Goal: Task Accomplishment & Management: Use online tool/utility

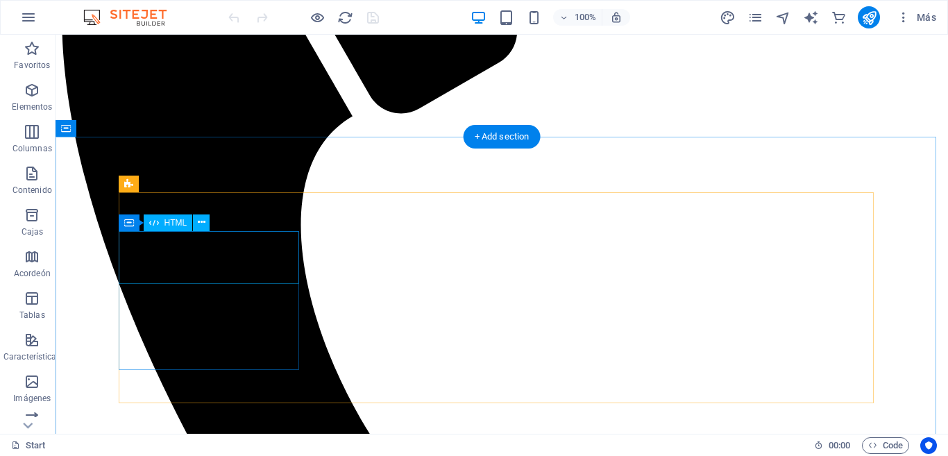
scroll to position [486, 0]
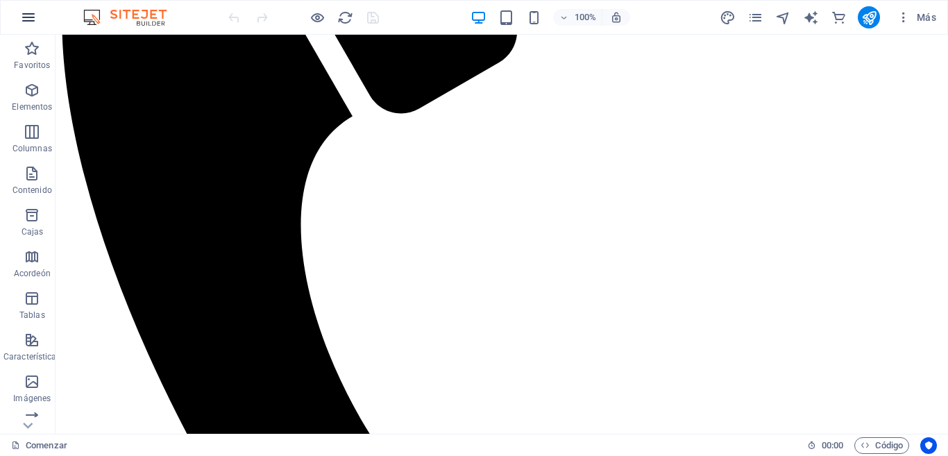
click at [28, 16] on icon "button" at bounding box center [28, 17] width 17 height 17
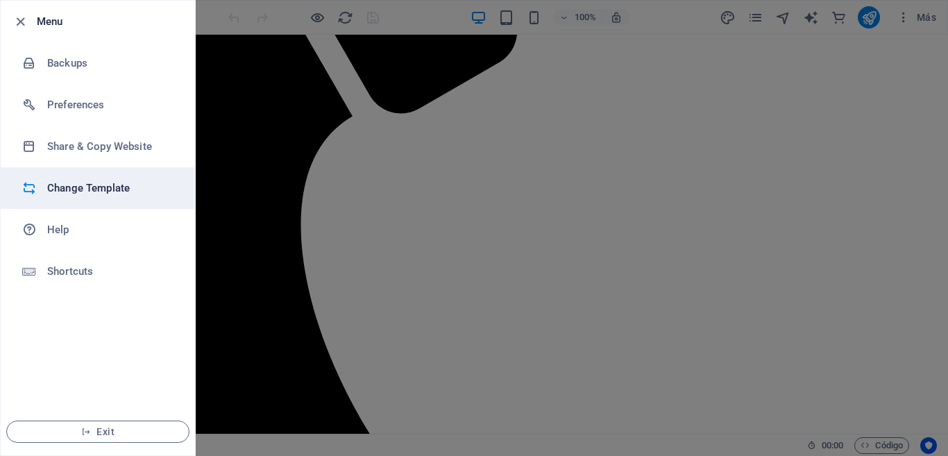
click at [94, 183] on h6 "Change Template" at bounding box center [111, 188] width 128 height 17
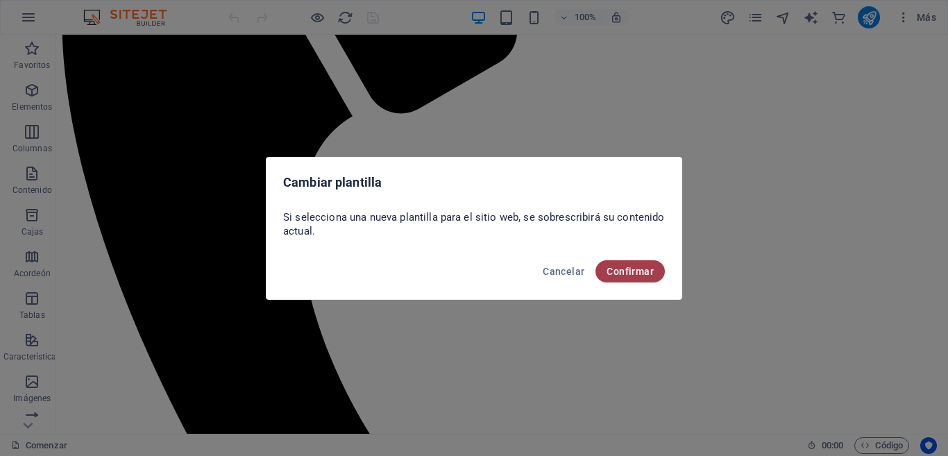
click at [622, 273] on font "Confirmar" at bounding box center [629, 271] width 47 height 11
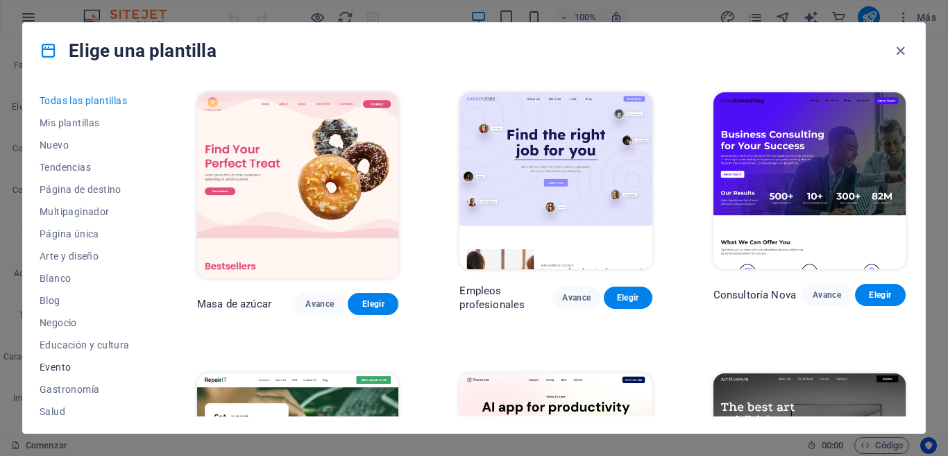
scroll to position [250, 0]
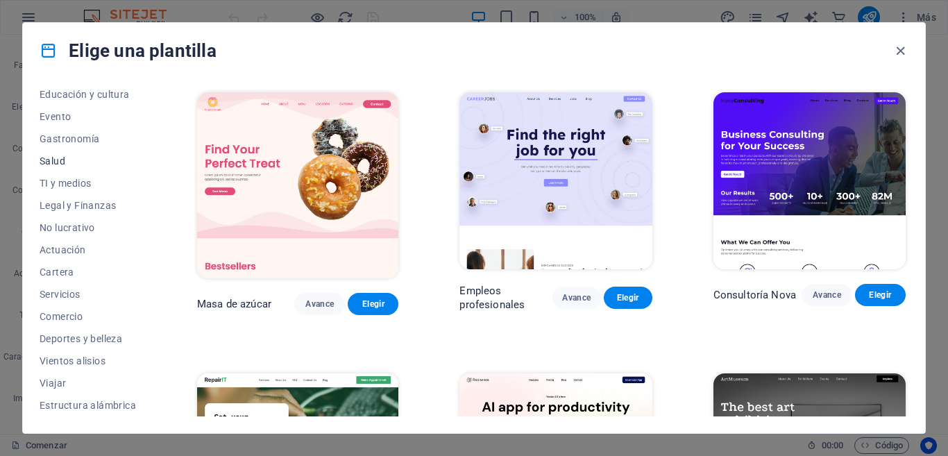
click at [52, 169] on button "Salud" at bounding box center [88, 161] width 96 height 22
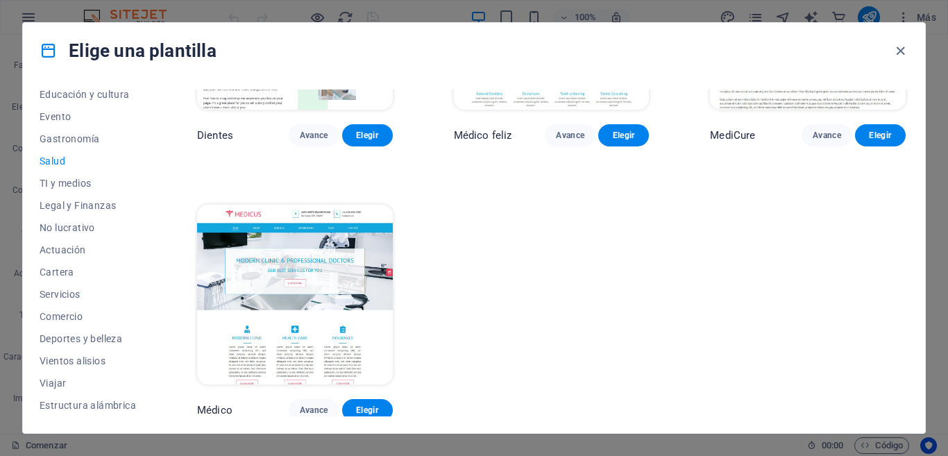
scroll to position [27, 0]
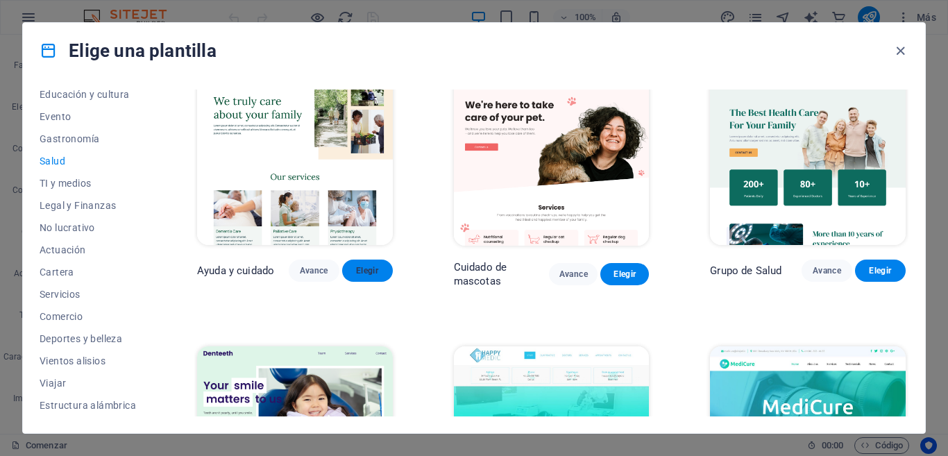
click at [374, 268] on font "Elegir" at bounding box center [367, 271] width 22 height 10
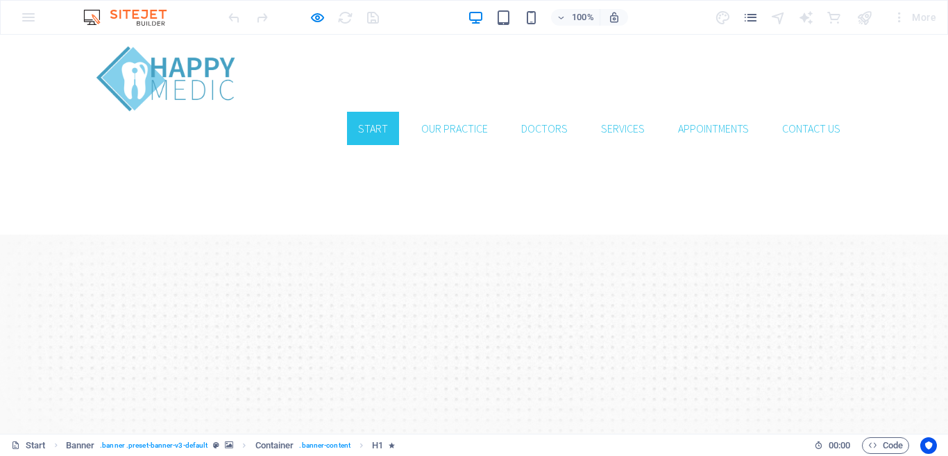
scroll to position [69, 0]
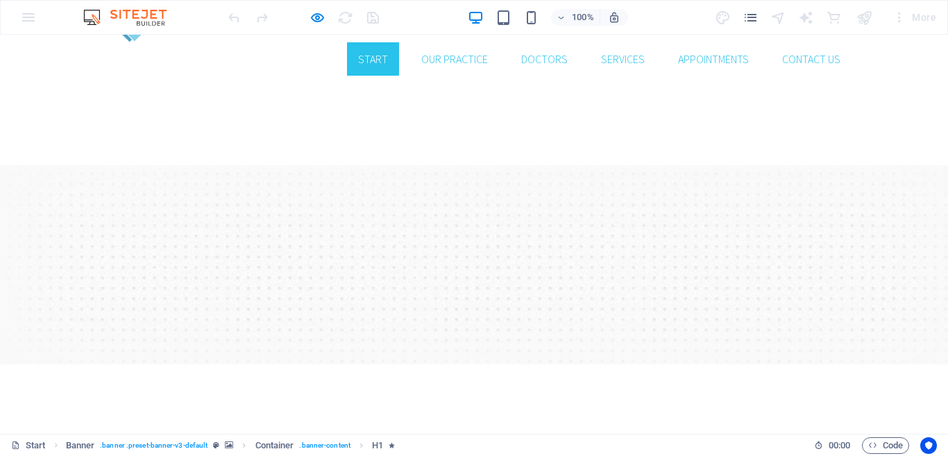
click at [17, 17] on div "100% More" at bounding box center [474, 17] width 946 height 33
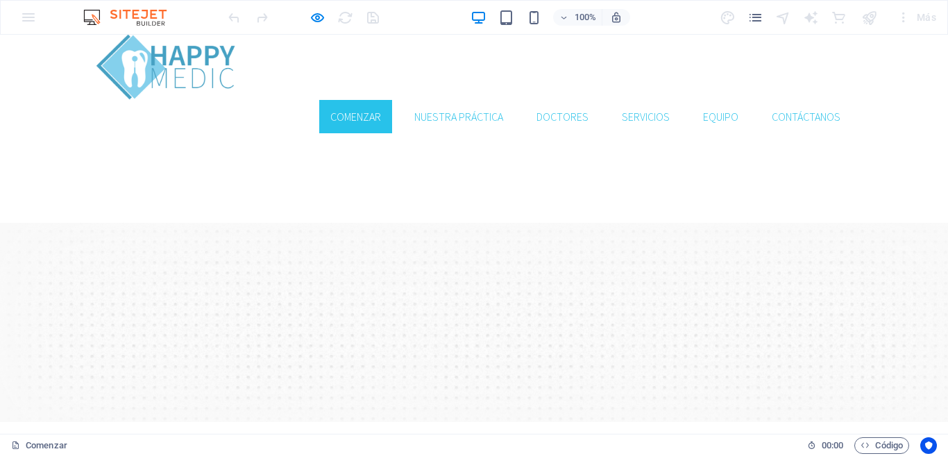
scroll to position [289, 0]
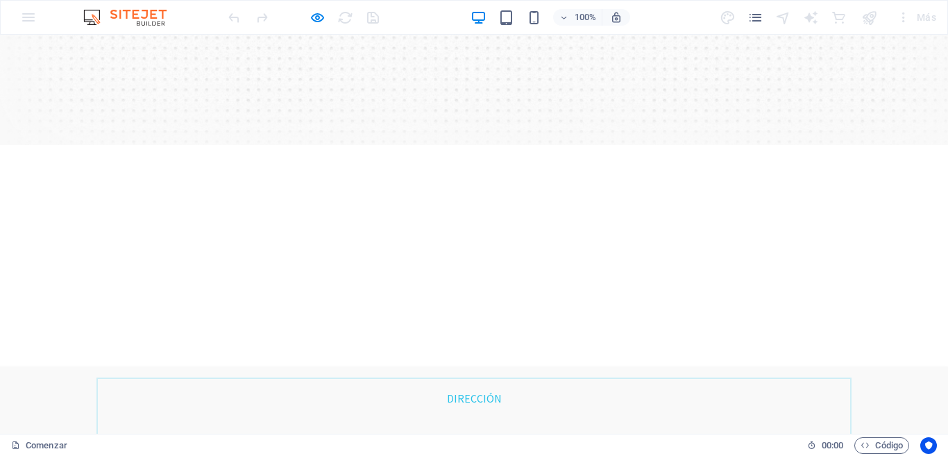
click at [24, 24] on div "100% Más" at bounding box center [474, 17] width 946 height 33
click at [31, 18] on div "100% Más" at bounding box center [474, 17] width 946 height 33
drag, startPoint x: 322, startPoint y: 80, endPoint x: 387, endPoint y: -4, distance: 106.8
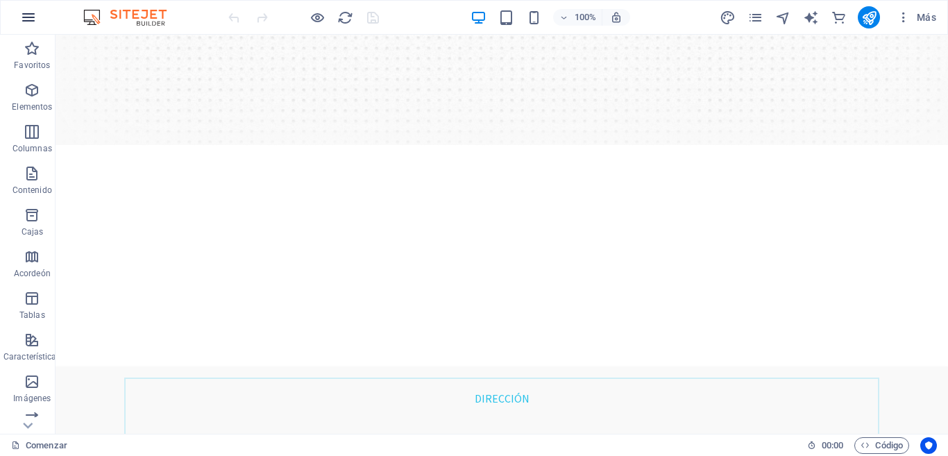
click at [22, 19] on icon "button" at bounding box center [28, 17] width 17 height 17
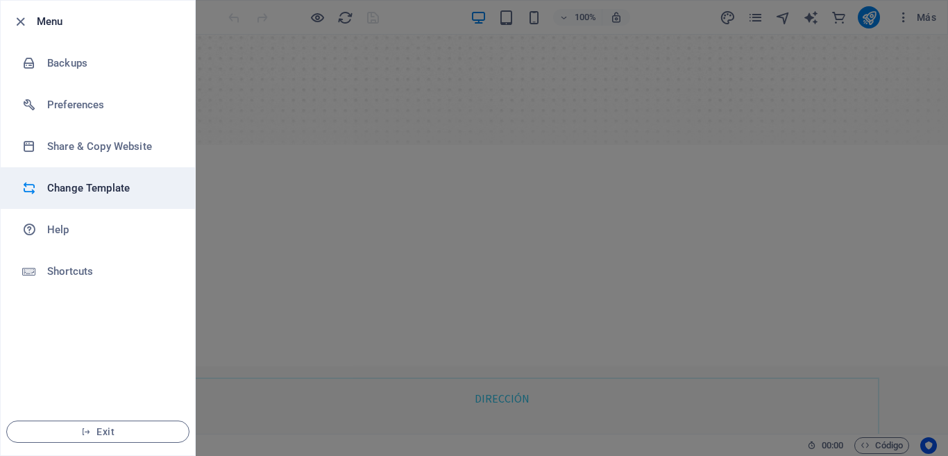
click at [99, 183] on h6 "Change Template" at bounding box center [111, 188] width 128 height 17
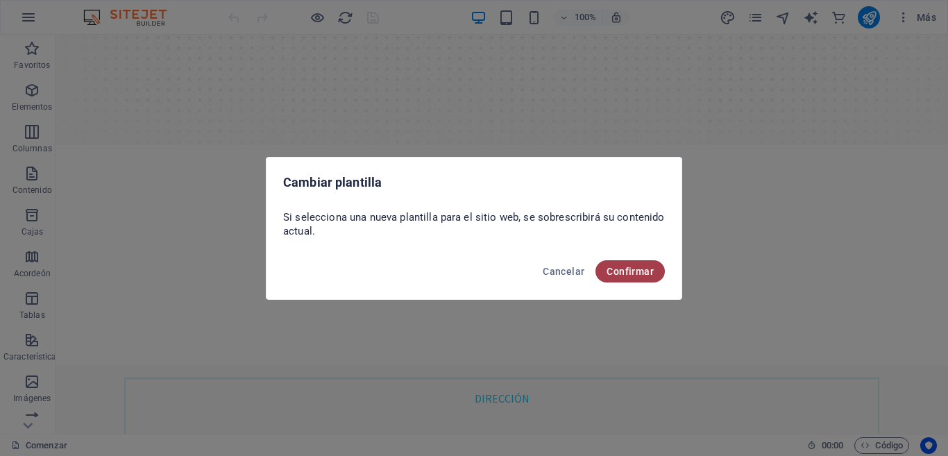
click at [640, 269] on font "Confirmar" at bounding box center [629, 271] width 47 height 11
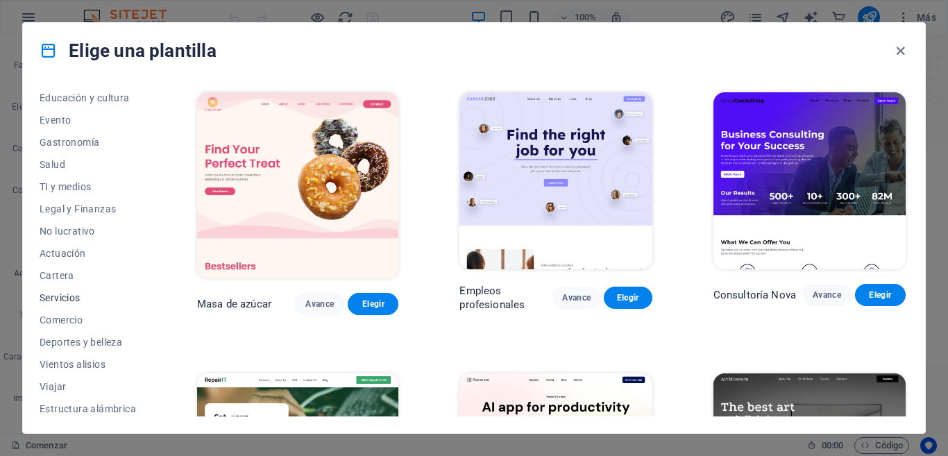
scroll to position [250, 0]
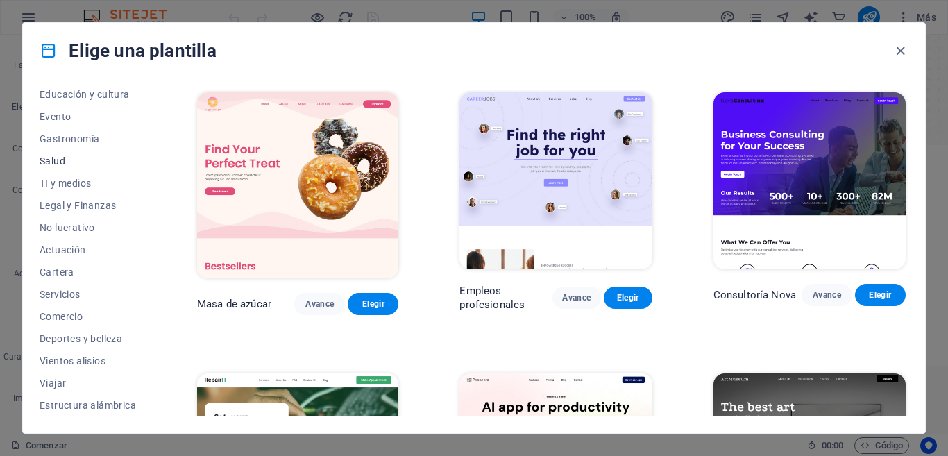
click at [52, 164] on font "Salud" at bounding box center [53, 160] width 26 height 11
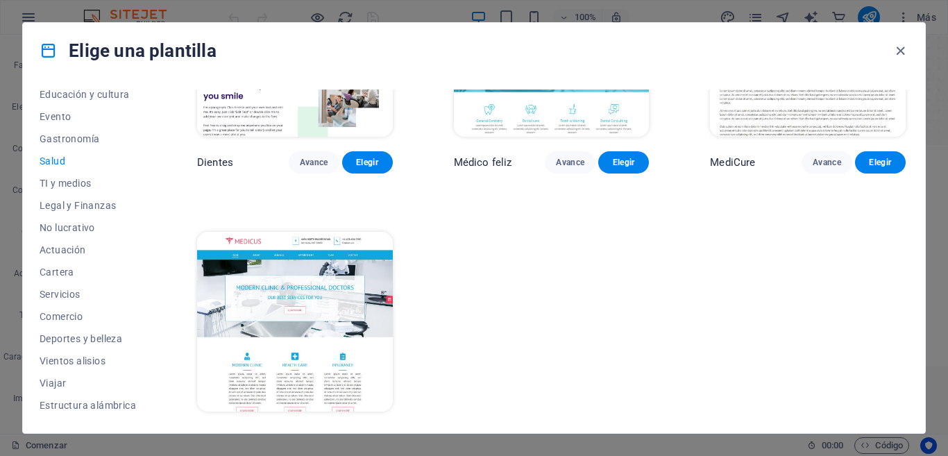
scroll to position [443, 0]
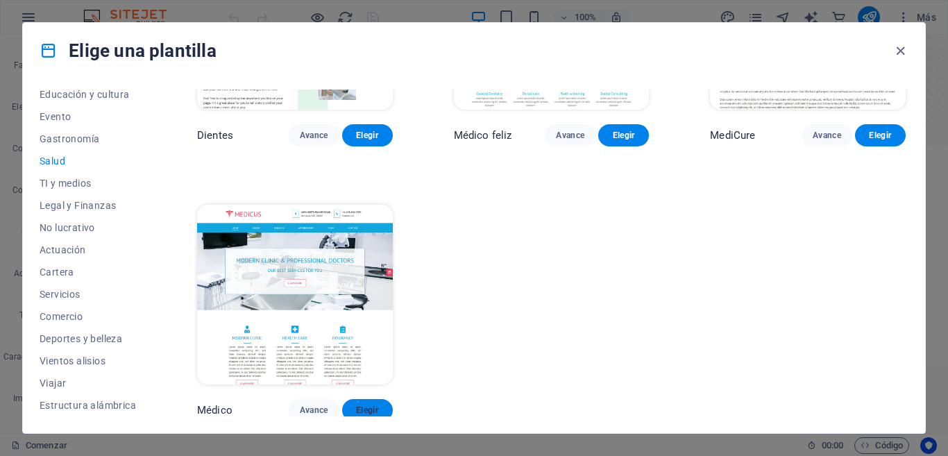
click at [371, 407] on font "Elegir" at bounding box center [367, 410] width 22 height 10
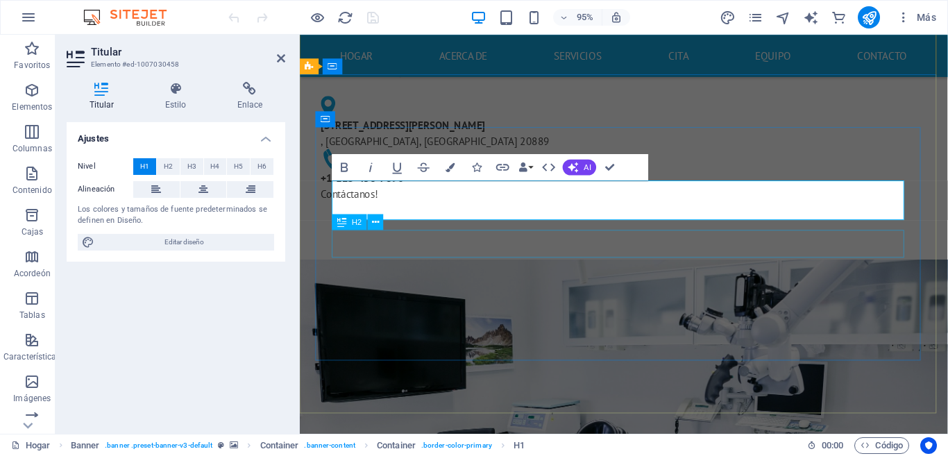
scroll to position [69, 0]
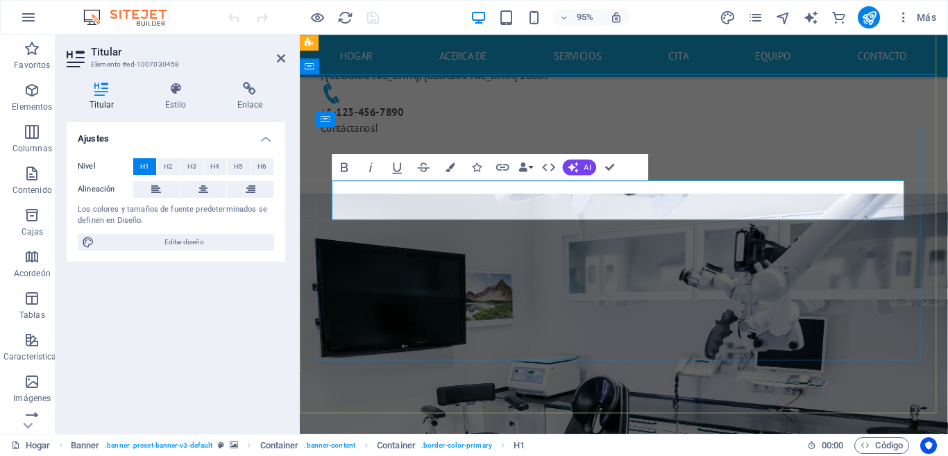
drag, startPoint x: 769, startPoint y: 208, endPoint x: 488, endPoint y: 218, distance: 281.8
click at [449, 165] on icon "button" at bounding box center [449, 166] width 9 height 9
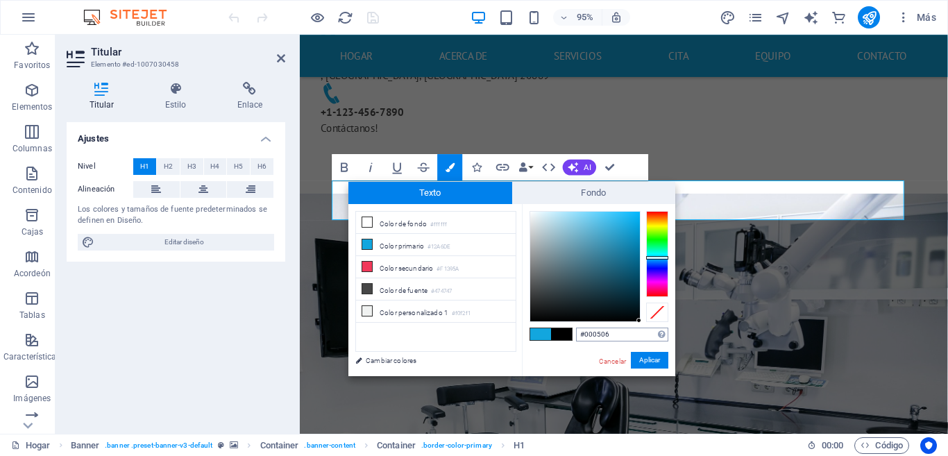
type input "#000000"
drag, startPoint x: 622, startPoint y: 319, endPoint x: 497, endPoint y: 353, distance: 129.4
click at [497, 353] on div "menos Color de fondo #ffffff Color primario #12A6DE Color secundario #F1395A Co…" at bounding box center [511, 290] width 327 height 173
click at [636, 361] on button "Aplicar" at bounding box center [649, 360] width 37 height 17
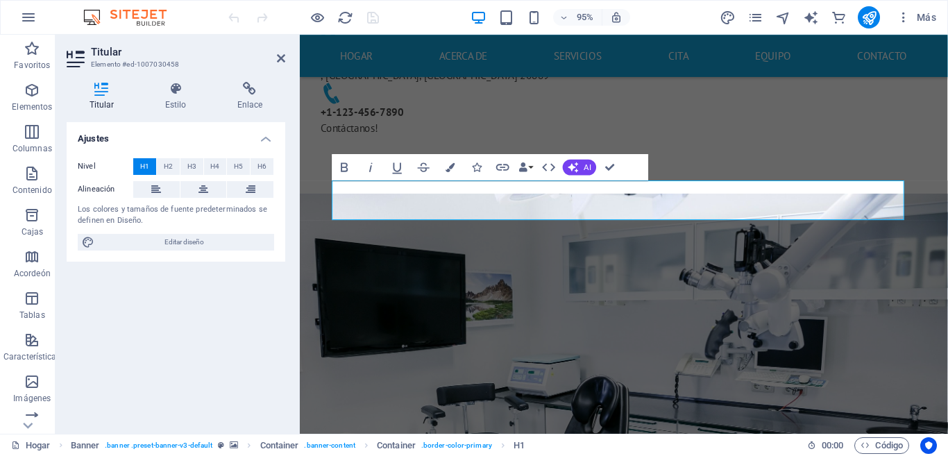
click at [459, 260] on div "H1 Bandera Container Recipiente Menu Bar Menú Barra de menú H2 Botón Recipiente…" at bounding box center [624, 234] width 648 height 399
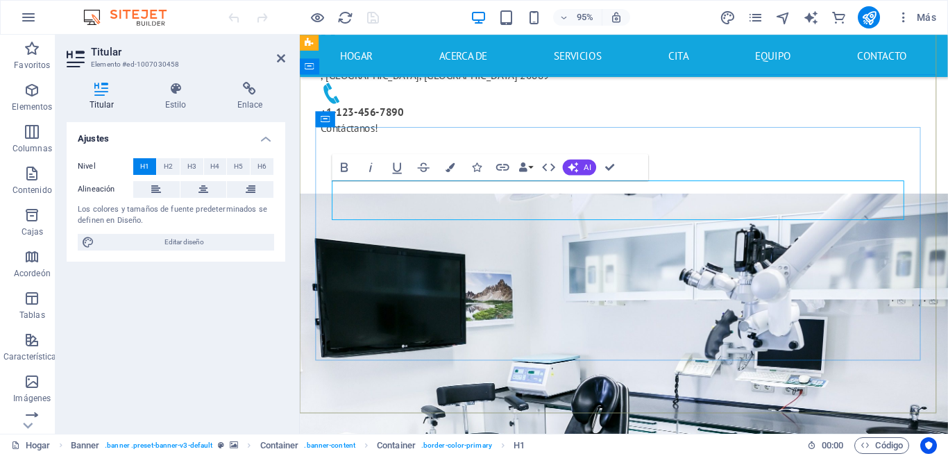
drag, startPoint x: 803, startPoint y: 214, endPoint x: 780, endPoint y: 214, distance: 22.9
drag, startPoint x: 778, startPoint y: 211, endPoint x: 500, endPoint y: 220, distance: 278.3
click at [346, 167] on icon "button" at bounding box center [344, 166] width 7 height 9
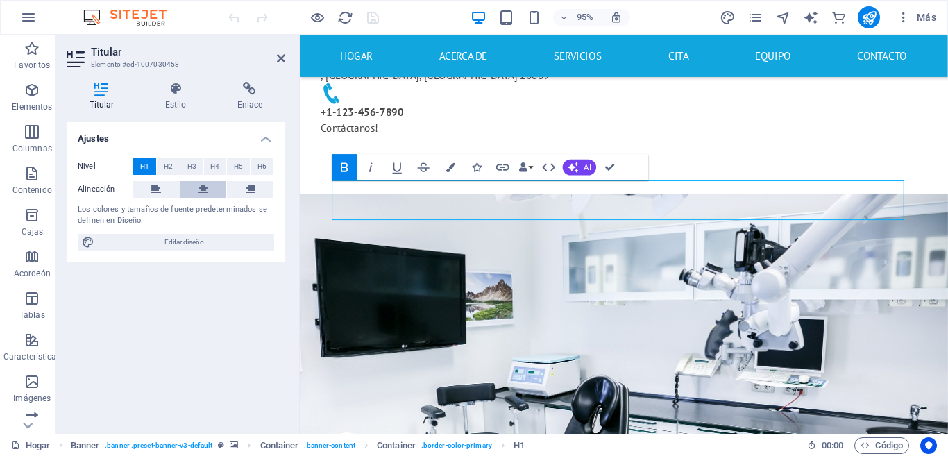
click at [200, 189] on icon at bounding box center [203, 189] width 10 height 17
click at [160, 164] on button "H2" at bounding box center [168, 166] width 23 height 17
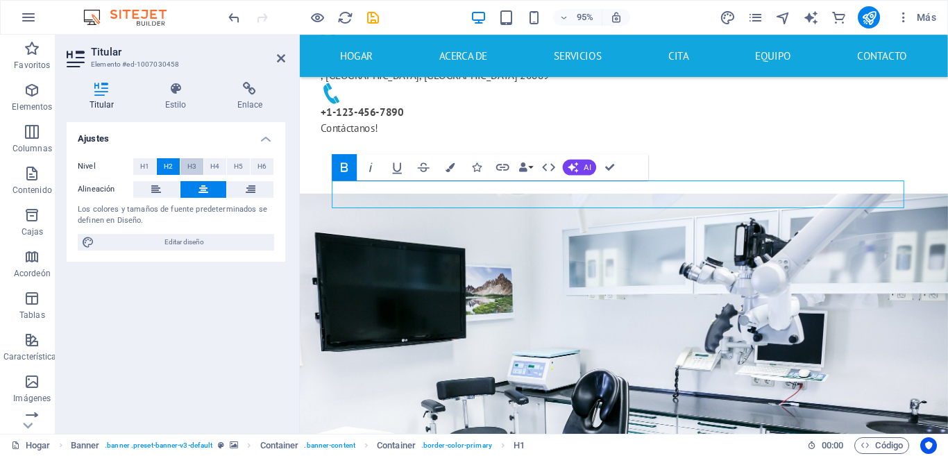
click at [183, 162] on button "H3" at bounding box center [191, 166] width 23 height 17
click at [223, 171] on button "H4" at bounding box center [215, 166] width 23 height 17
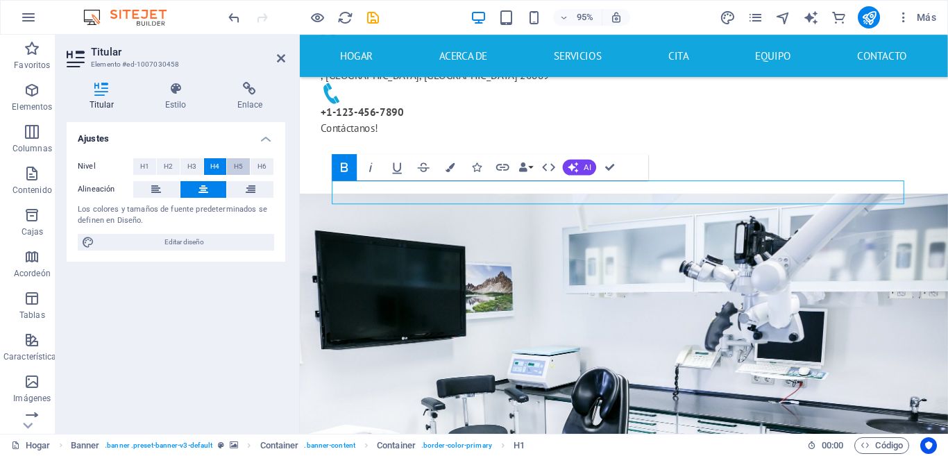
click at [241, 165] on font "H5" at bounding box center [238, 166] width 9 height 8
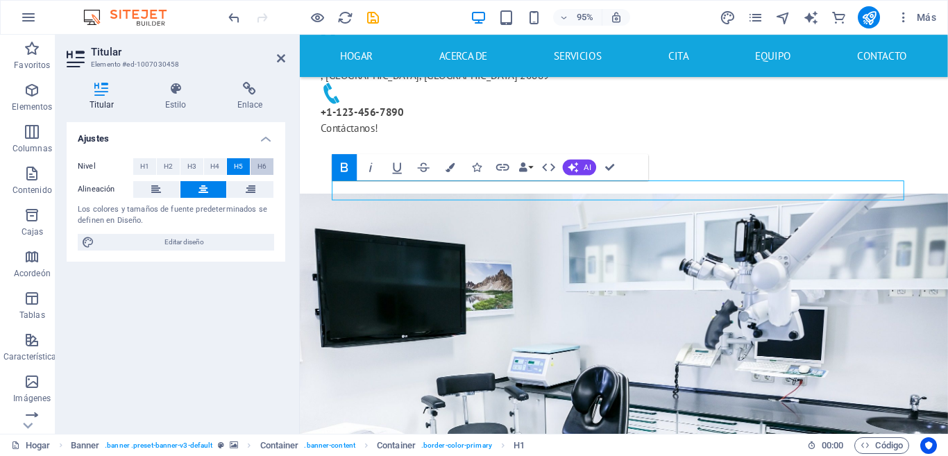
click at [265, 166] on font "H6" at bounding box center [261, 166] width 9 height 8
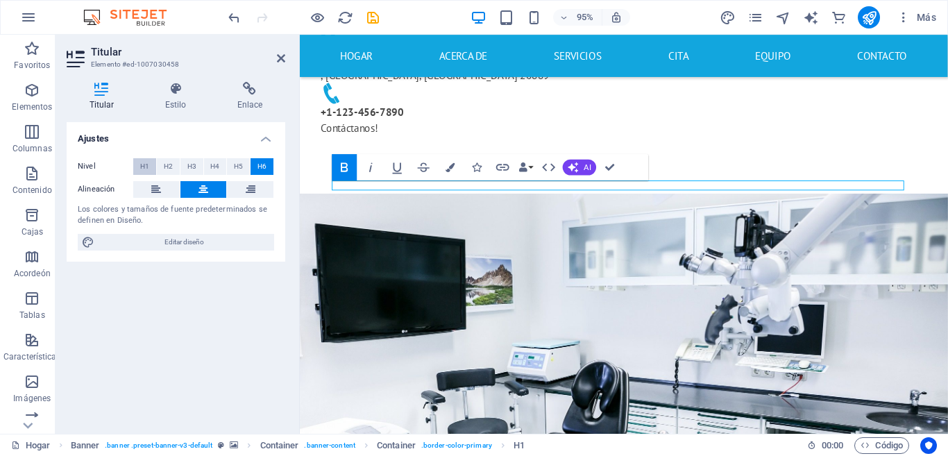
click at [147, 162] on font "H1" at bounding box center [144, 166] width 9 height 8
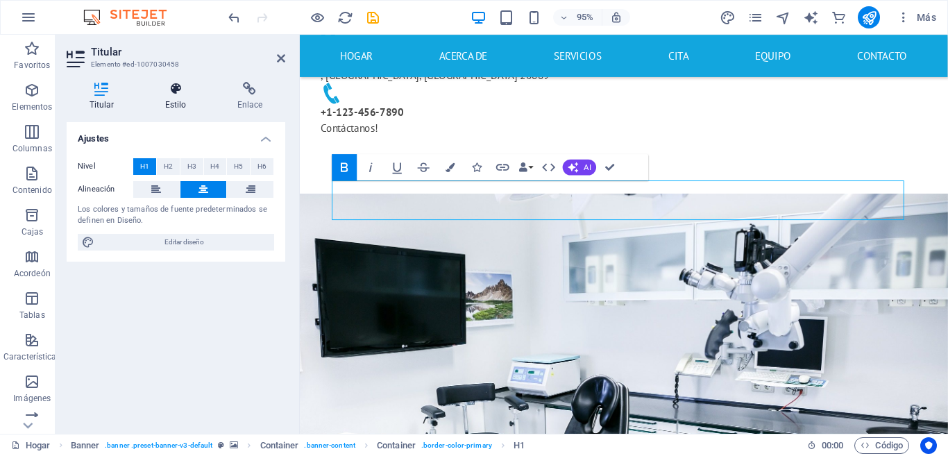
click at [166, 93] on icon at bounding box center [175, 89] width 67 height 14
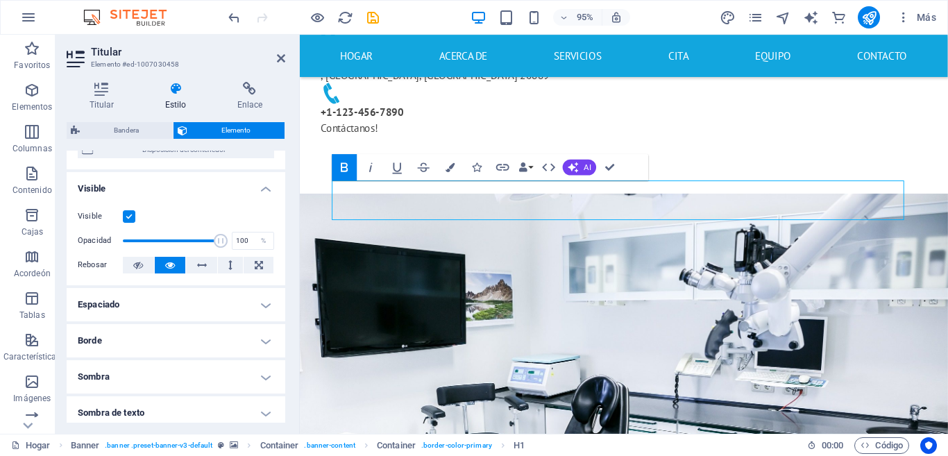
scroll to position [208, 0]
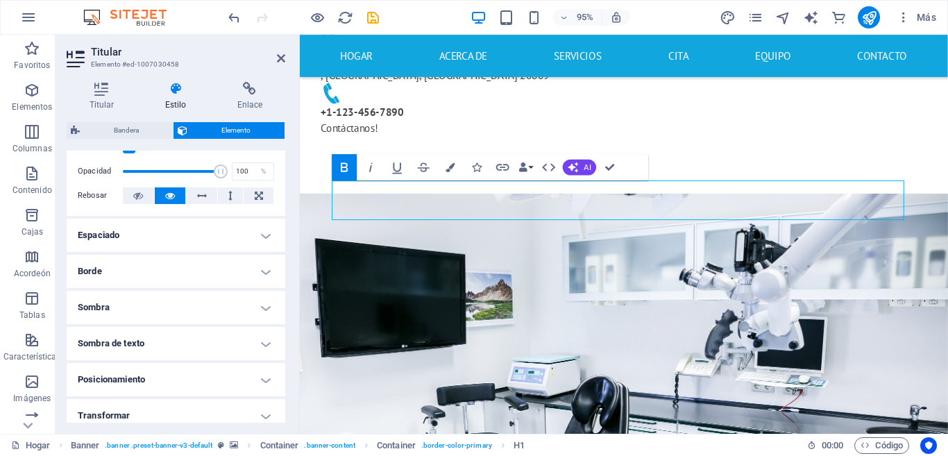
click at [253, 268] on h4 "Borde" at bounding box center [176, 271] width 219 height 33
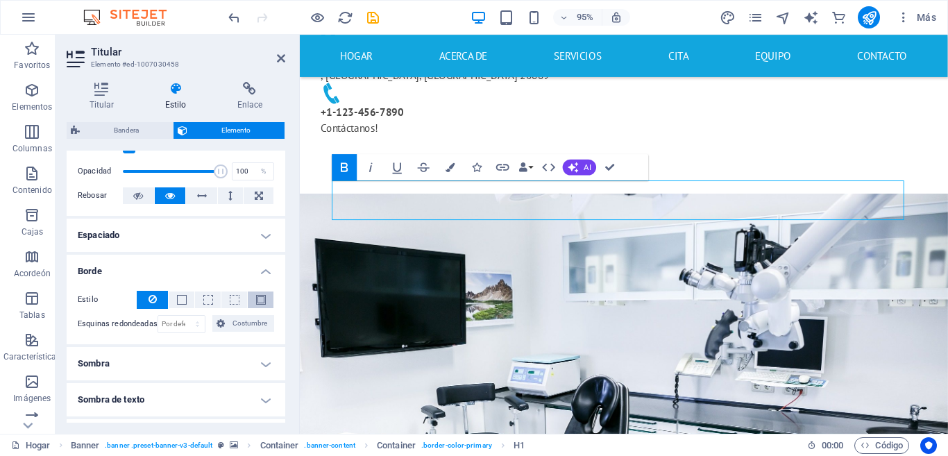
click at [252, 302] on button at bounding box center [261, 299] width 26 height 17
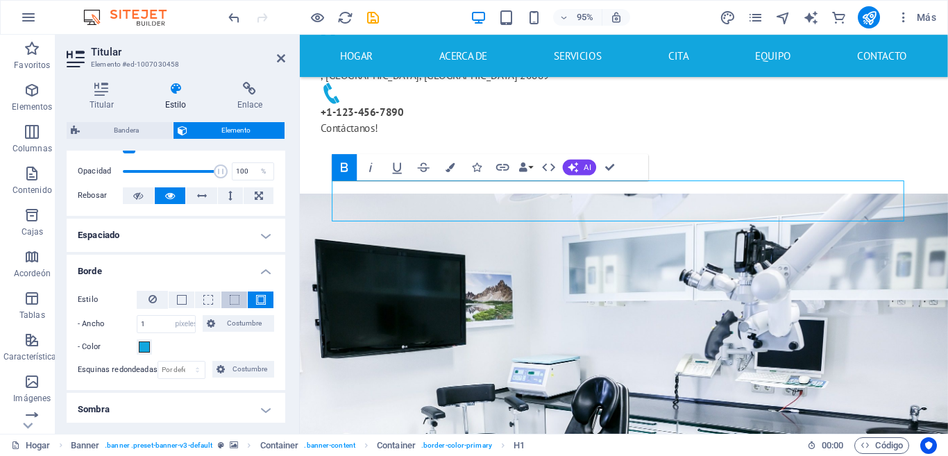
click at [234, 302] on span at bounding box center [235, 300] width 10 height 10
click at [203, 303] on span at bounding box center [208, 300] width 10 height 10
click at [187, 305] on button at bounding box center [182, 299] width 26 height 17
click at [155, 296] on icon at bounding box center [152, 299] width 8 height 17
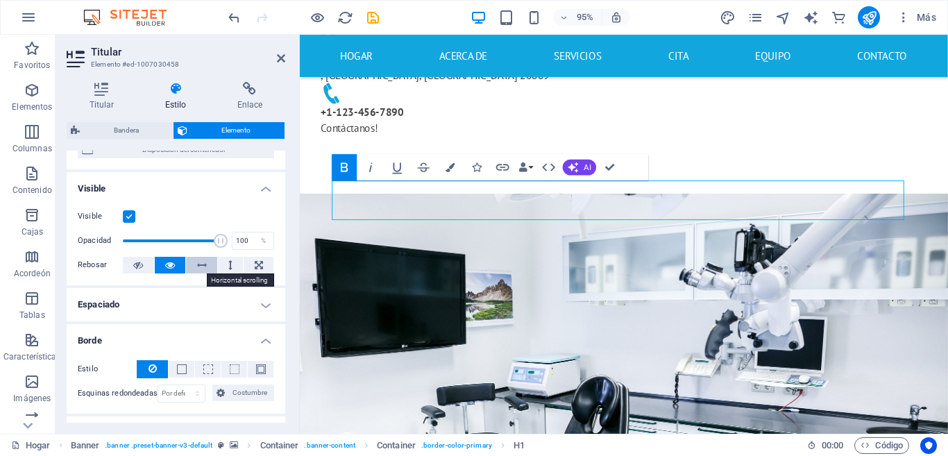
scroll to position [277, 0]
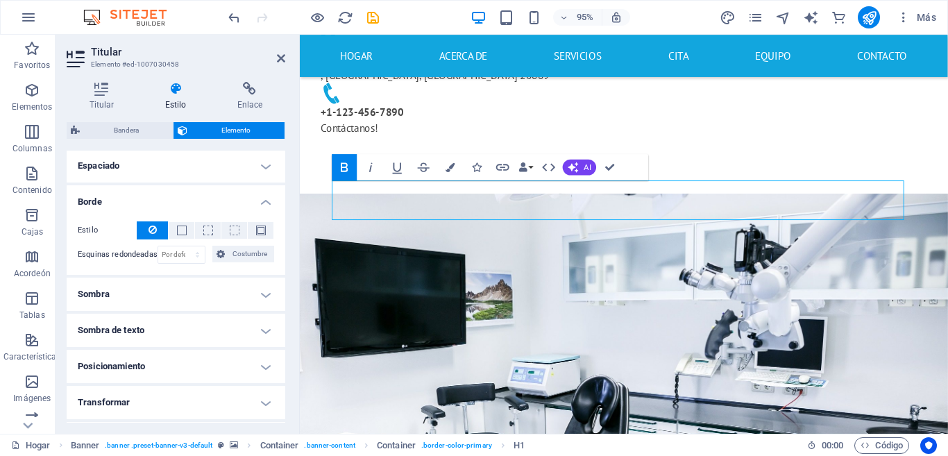
click at [157, 232] on button at bounding box center [152, 230] width 31 height 18
click at [247, 293] on h4 "Sombra" at bounding box center [176, 293] width 219 height 33
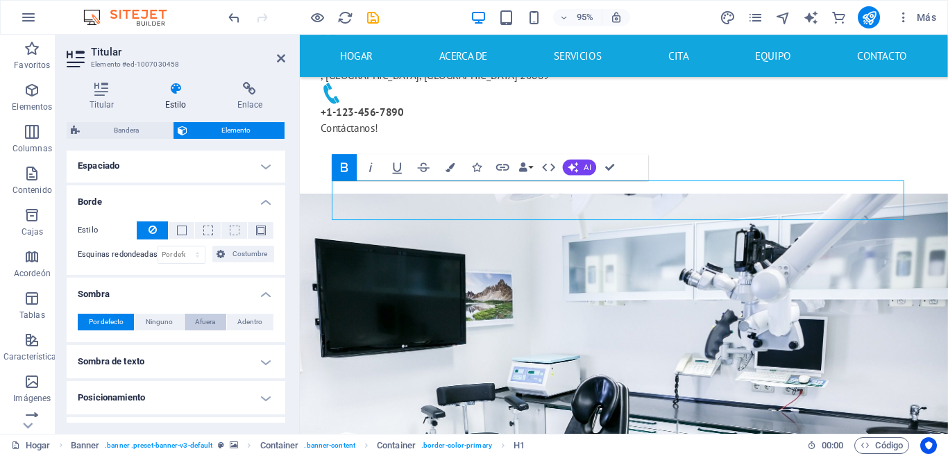
click at [198, 318] on font "Afuera" at bounding box center [205, 322] width 20 height 8
type input "2"
type input "4"
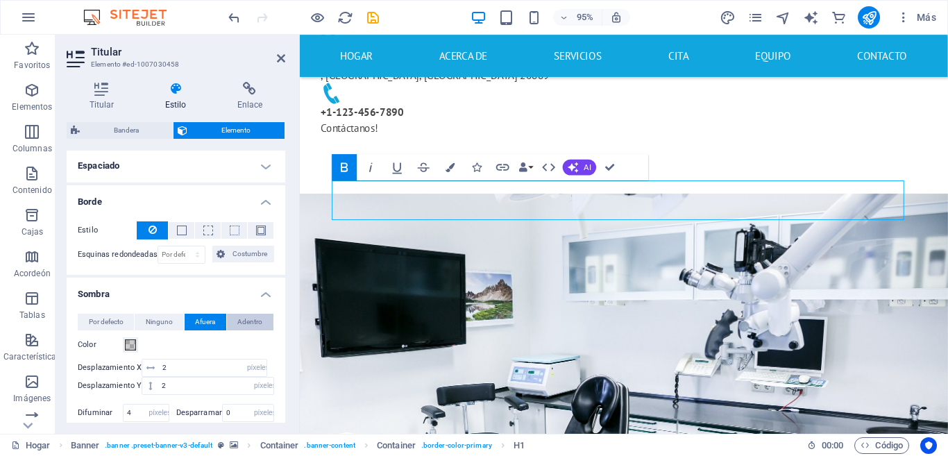
click at [237, 321] on font "Adentro" at bounding box center [249, 322] width 25 height 8
click at [216, 323] on button "Afuera" at bounding box center [206, 322] width 42 height 17
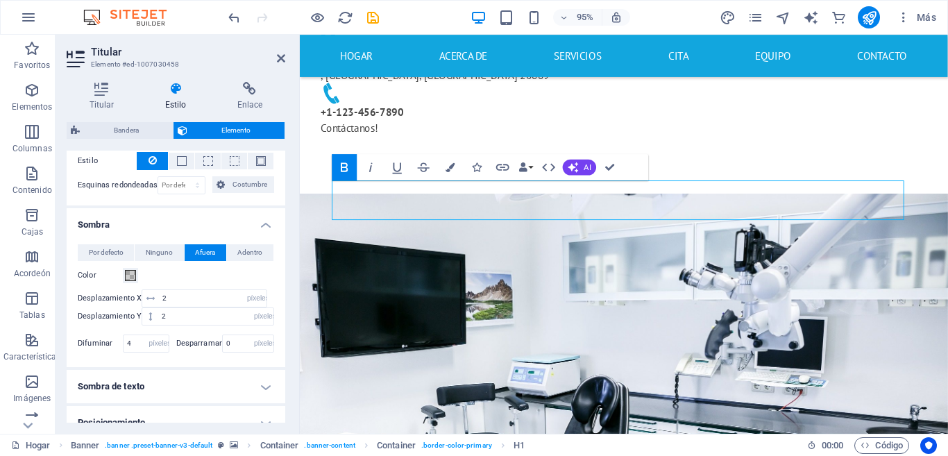
scroll to position [416, 0]
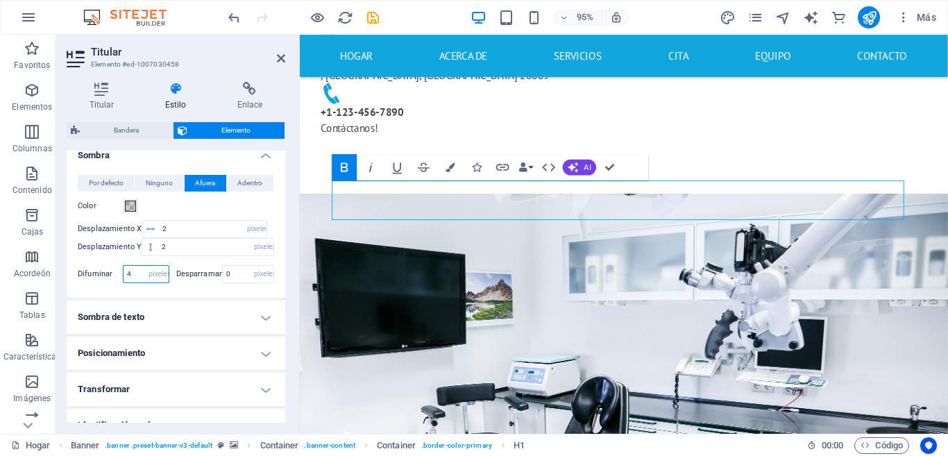
click at [137, 277] on input "4" at bounding box center [145, 274] width 45 height 17
type input "6"
click at [179, 285] on div at bounding box center [225, 284] width 99 height 3
click at [137, 269] on input "6" at bounding box center [145, 274] width 45 height 17
type input "4"
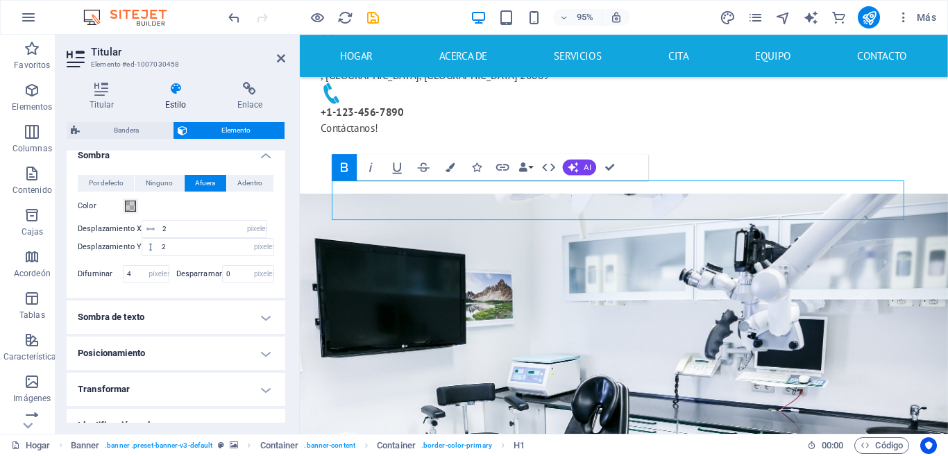
scroll to position [486, 0]
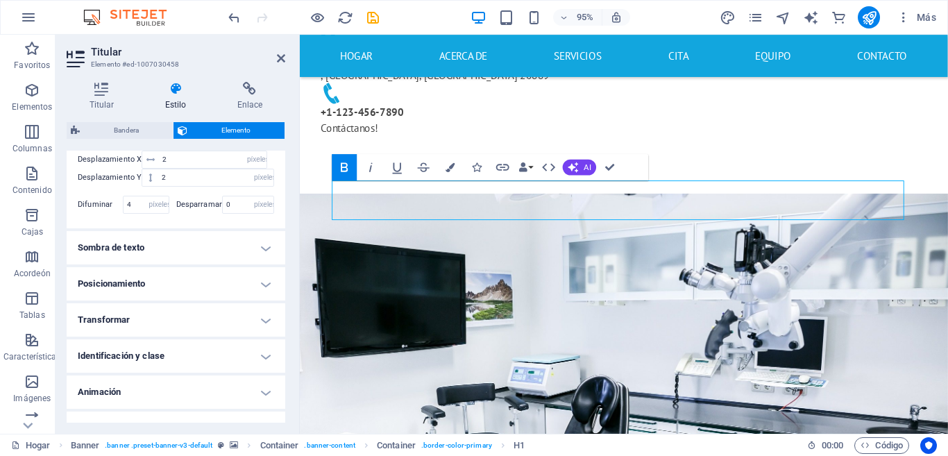
click at [220, 241] on h4 "Sombra de texto" at bounding box center [176, 247] width 219 height 33
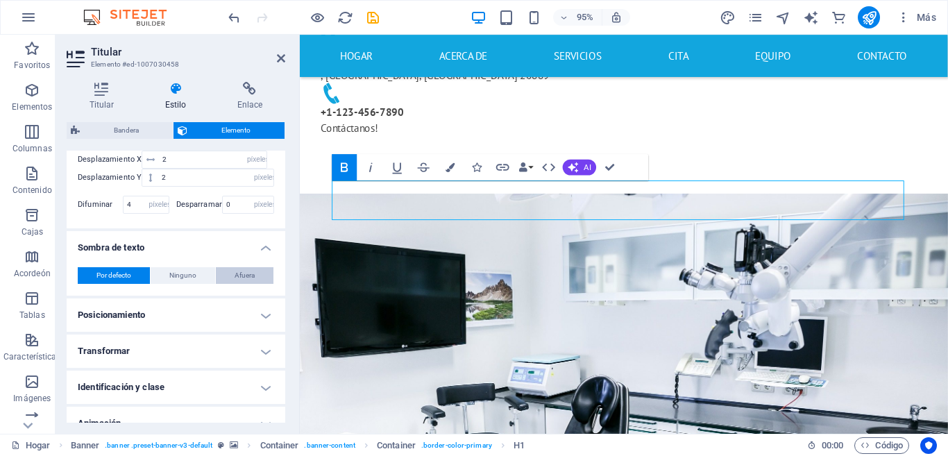
click at [216, 277] on button "Afuera" at bounding box center [245, 275] width 58 height 17
type input "2"
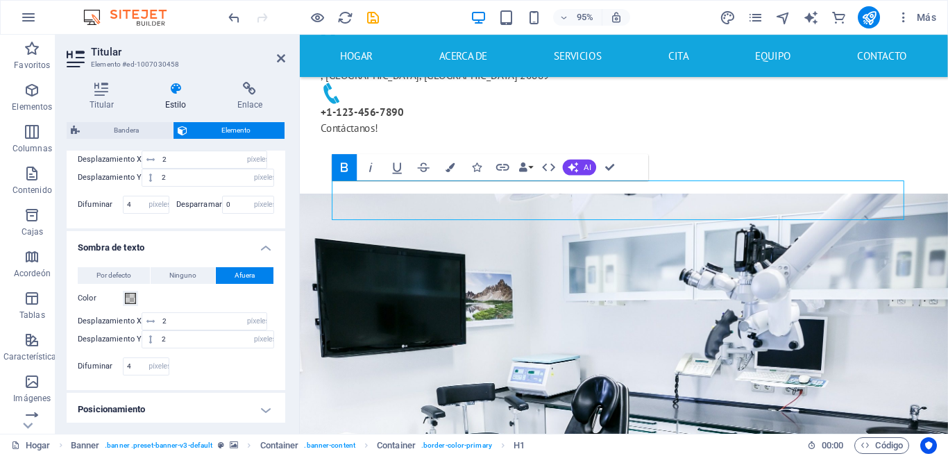
scroll to position [555, 0]
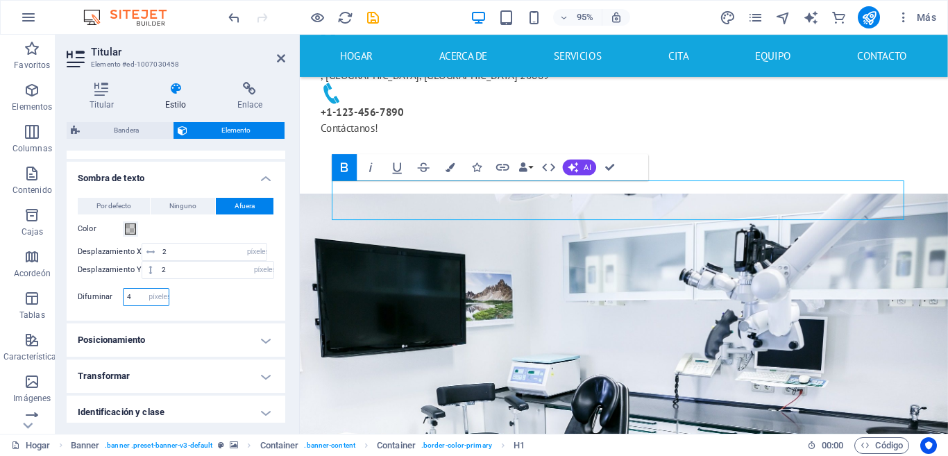
drag, startPoint x: 131, startPoint y: 300, endPoint x: 105, endPoint y: 298, distance: 25.7
click at [105, 298] on div "Difuminar 4 píxeles movimiento rápido del ojo % vh Volkswagen" at bounding box center [124, 297] width 92 height 18
type input "8"
click at [131, 227] on span at bounding box center [130, 228] width 11 height 11
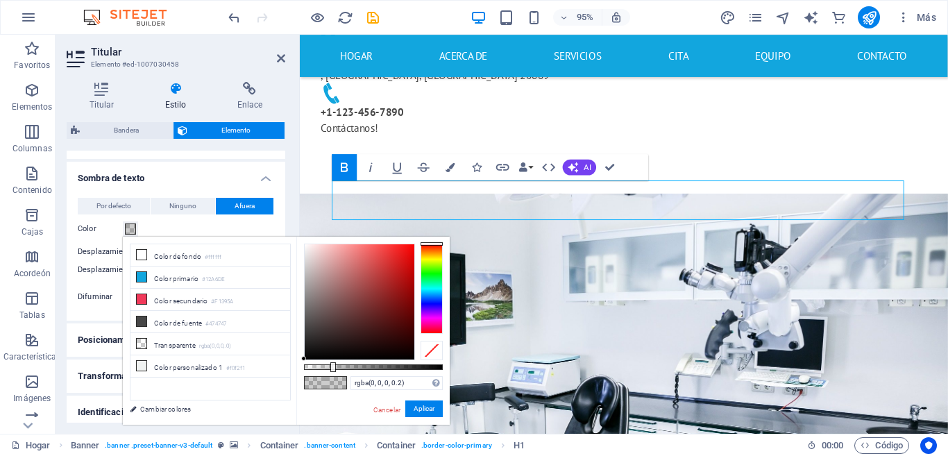
click at [434, 260] on div at bounding box center [431, 288] width 22 height 90
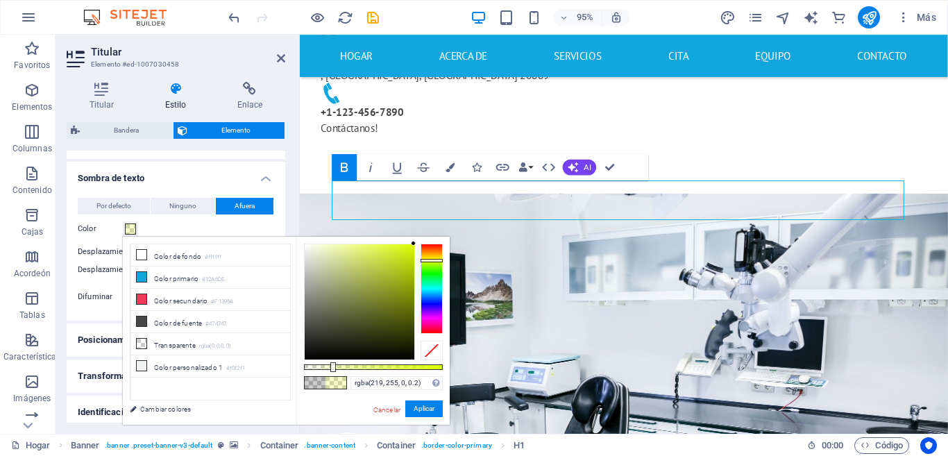
drag, startPoint x: 406, startPoint y: 240, endPoint x: 415, endPoint y: 234, distance: 10.6
click at [415, 234] on body "Texto original Valora esta traducción Tu opinión servirá para ayudar a mejorar …" at bounding box center [474, 228] width 948 height 456
click at [417, 243] on div at bounding box center [373, 301] width 139 height 117
type input "rgba(218, 254, 0, 0.985)"
click at [441, 365] on div at bounding box center [373, 367] width 139 height 6
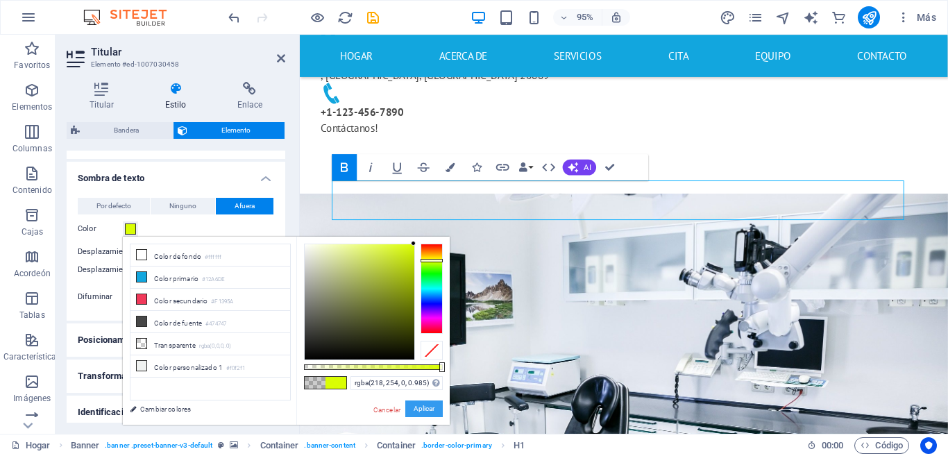
click at [429, 405] on font "Aplicar" at bounding box center [423, 408] width 21 height 8
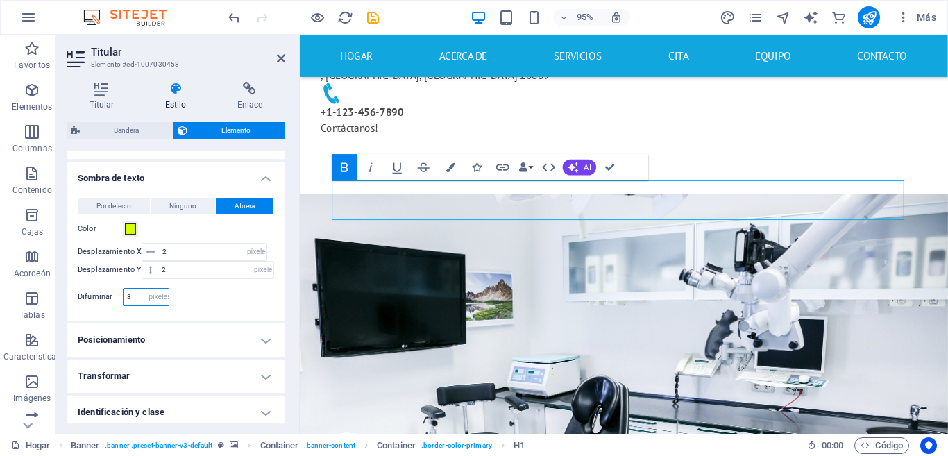
drag, startPoint x: 133, startPoint y: 295, endPoint x: 110, endPoint y: 296, distance: 23.6
click at [110, 296] on div "Difuminar 8 píxeles movimiento rápido del ojo % vh Volkswagen" at bounding box center [124, 297] width 92 height 18
drag, startPoint x: 139, startPoint y: 298, endPoint x: 76, endPoint y: 305, distance: 63.5
click at [76, 305] on div "Por defecto Ninguno Afuera Color Desplazamiento X 2 píxeles movimiento rápido d…" at bounding box center [176, 254] width 219 height 134
drag, startPoint x: 141, startPoint y: 294, endPoint x: 96, endPoint y: 307, distance: 47.0
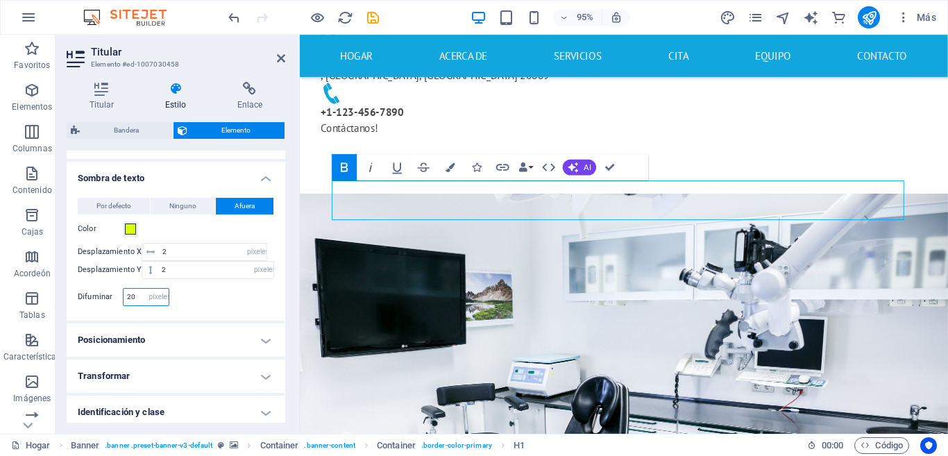
click at [96, 307] on div "Difuminar 20 píxeles movimiento rápido del ojo % vh Volkswagen" at bounding box center [176, 299] width 196 height 22
click at [109, 296] on div "Difuminar 4 píxeles movimiento rápido del ojo % vh Volkswagen" at bounding box center [124, 297] width 92 height 18
type input "5"
click at [129, 232] on span at bounding box center [130, 228] width 11 height 11
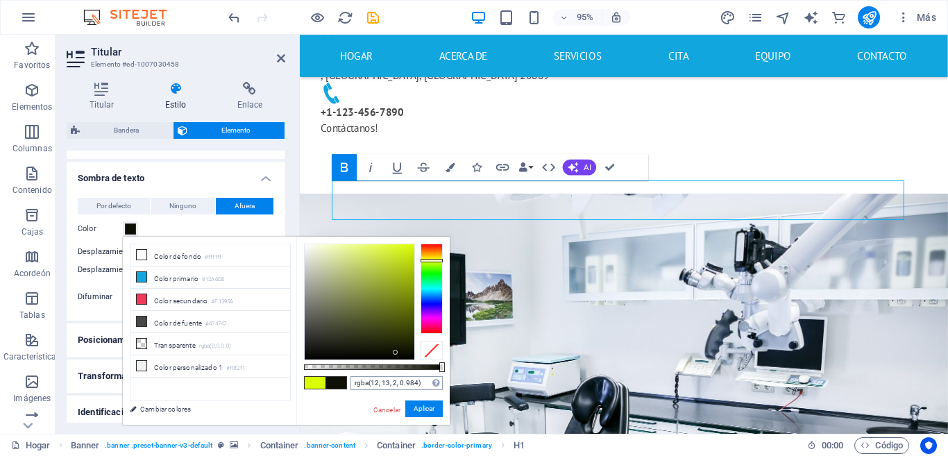
type input "rgba(0, 0, 0, 0.984)"
drag, startPoint x: 411, startPoint y: 248, endPoint x: 431, endPoint y: 388, distance: 141.6
click at [433, 383] on div "rgba(0, 0, 0, 0.984) Formatos admitidos #0852ed rgb(8, 82, 237) rgba(8, 82, 237…" at bounding box center [372, 432] width 153 height 390
click at [334, 382] on span at bounding box center [335, 383] width 21 height 12
click at [421, 411] on font "Aplicar" at bounding box center [423, 408] width 21 height 8
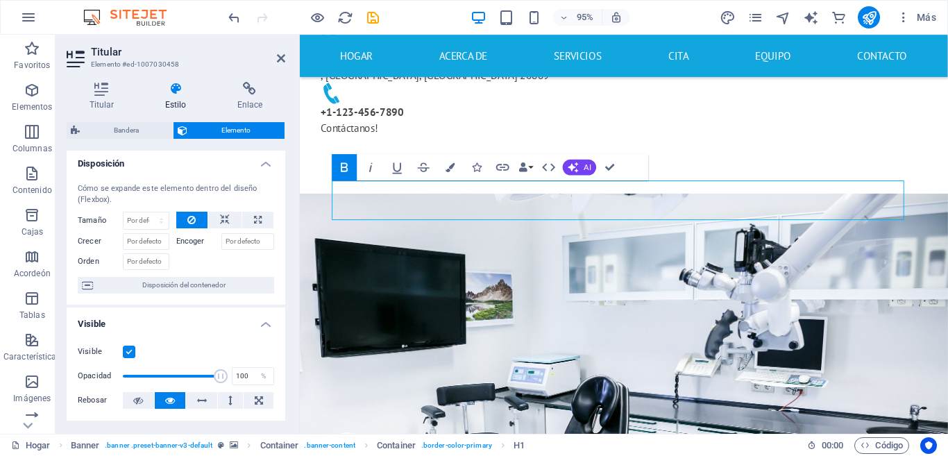
scroll to position [0, 0]
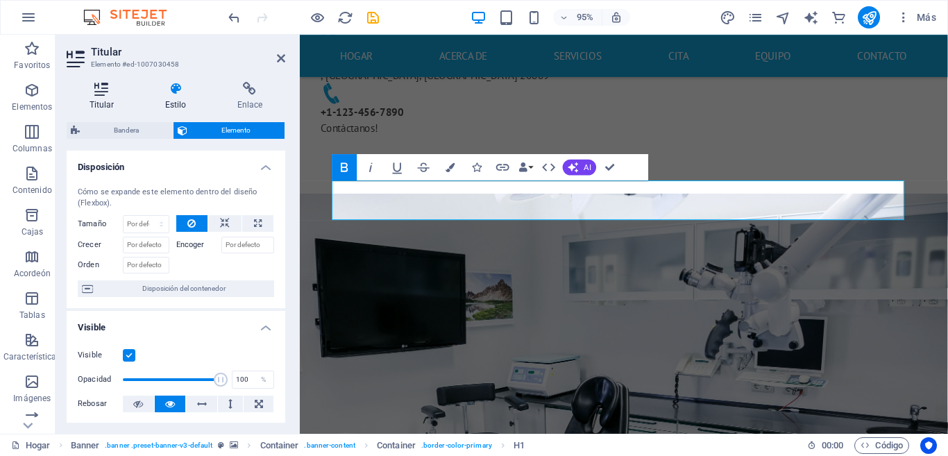
click at [93, 84] on icon at bounding box center [102, 89] width 70 height 14
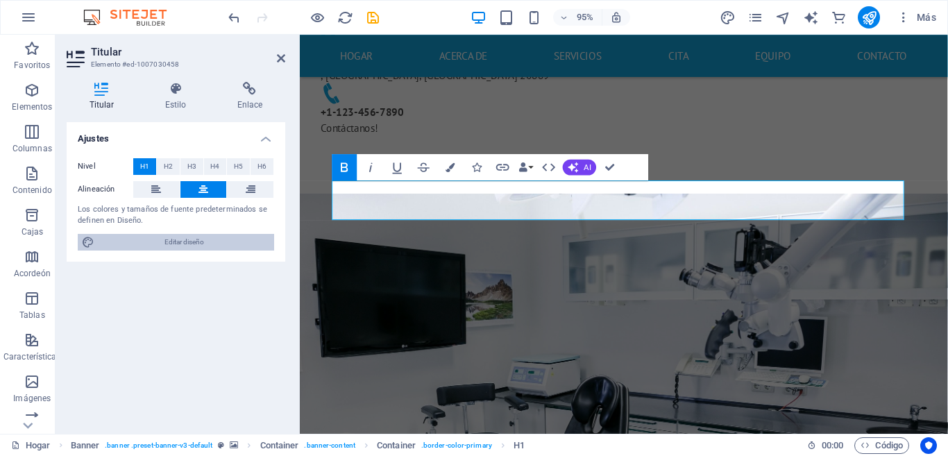
click at [169, 248] on span "Editar diseño" at bounding box center [184, 242] width 171 height 17
select select "px"
select select "400"
select select "px"
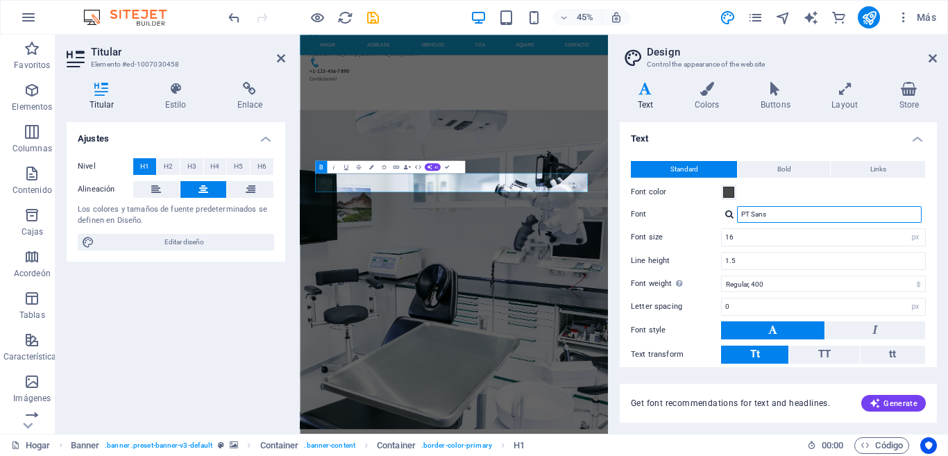
click at [780, 218] on input "PT Sans" at bounding box center [829, 214] width 185 height 17
click at [729, 214] on div at bounding box center [729, 214] width 8 height 9
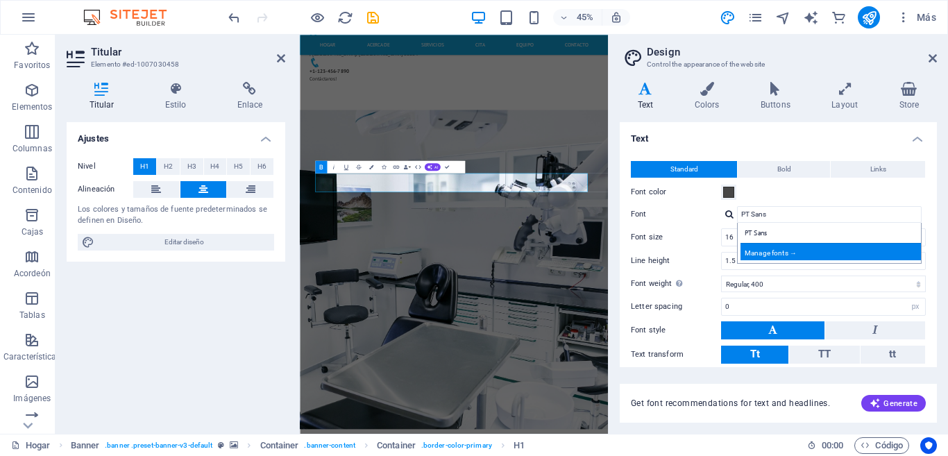
click at [784, 253] on div "Manage fonts →" at bounding box center [831, 251] width 183 height 17
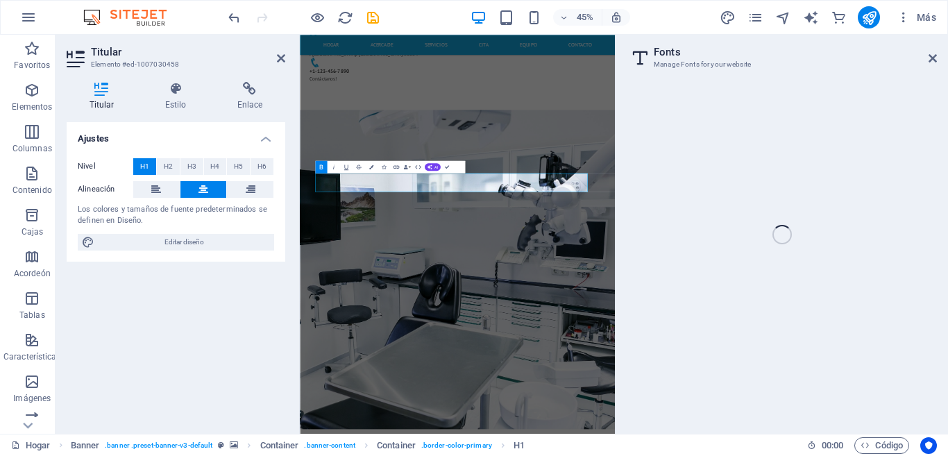
select select "popularity"
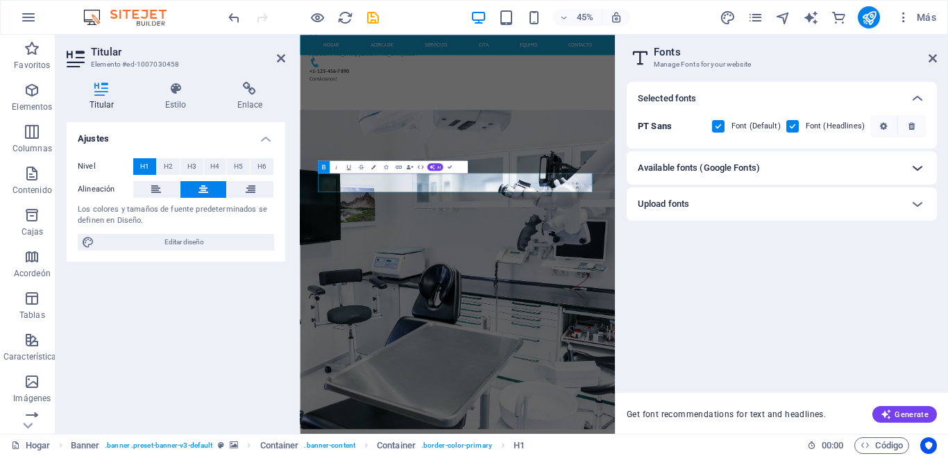
click at [921, 174] on icon at bounding box center [917, 168] width 17 height 17
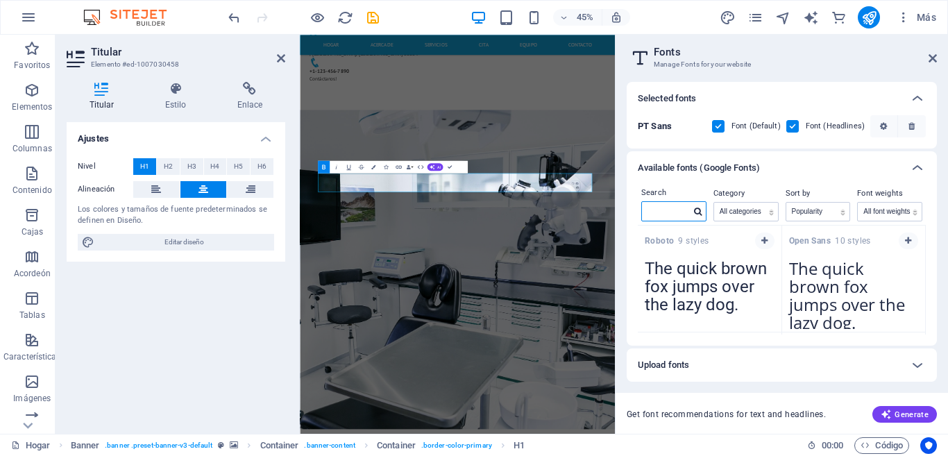
click at [664, 216] on input "text" at bounding box center [666, 211] width 49 height 18
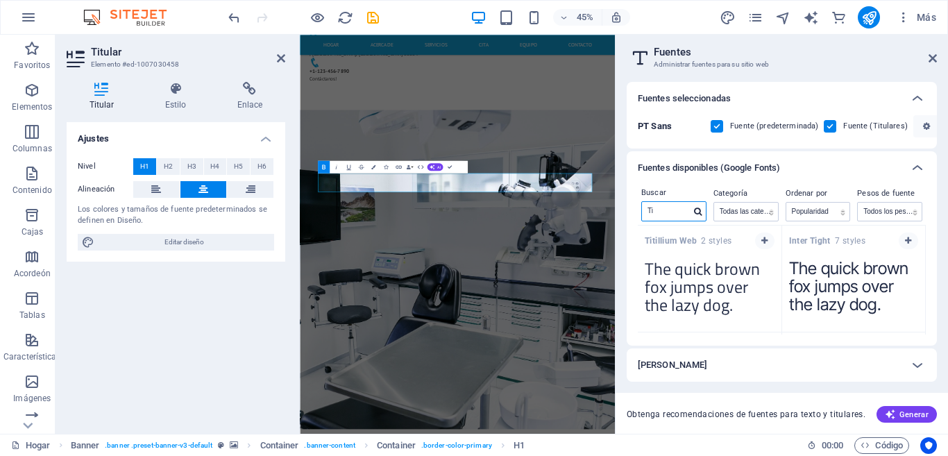
type input "T"
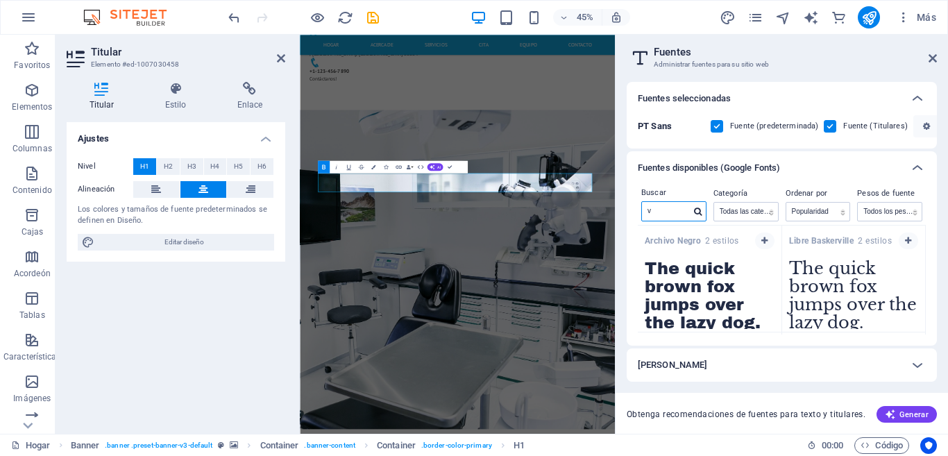
type input "v"
click at [663, 236] on font "Archivo Negro" at bounding box center [672, 241] width 56 height 10
click at [756, 241] on button "button" at bounding box center [764, 240] width 19 height 17
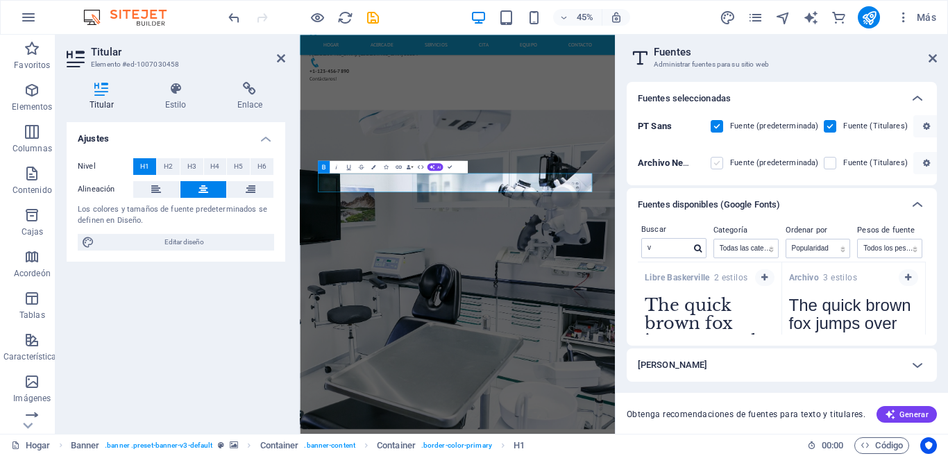
click at [717, 166] on label at bounding box center [716, 163] width 12 height 12
click at [0, 0] on Black "checkbox" at bounding box center [0, 0] width 0 height 0
click at [830, 163] on label at bounding box center [829, 163] width 12 height 12
click at [0, 0] on Black "checkbox" at bounding box center [0, 0] width 0 height 0
click at [829, 163] on label at bounding box center [829, 163] width 12 height 12
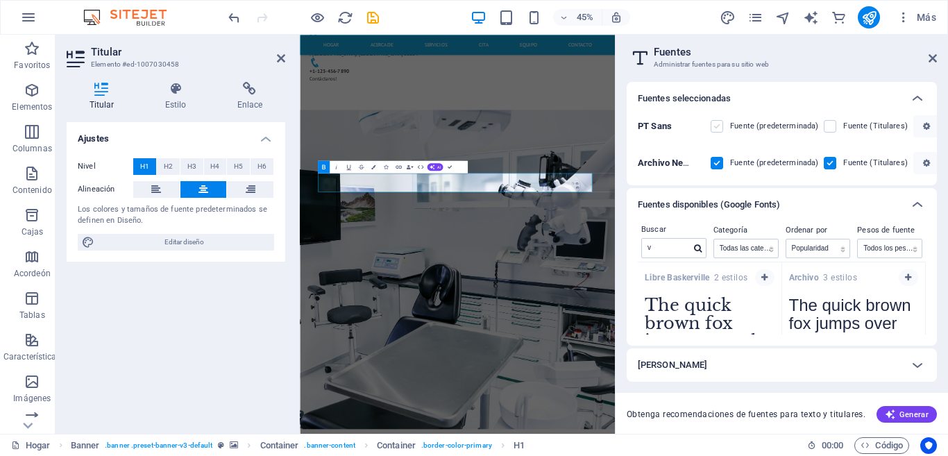
click at [0, 0] on Black "checkbox" at bounding box center [0, 0] width 0 height 0
click at [716, 126] on label at bounding box center [716, 126] width 12 height 12
click at [0, 0] on Sans "checkbox" at bounding box center [0, 0] width 0 height 0
click at [719, 127] on label at bounding box center [716, 126] width 12 height 12
click at [0, 0] on Sans "checkbox" at bounding box center [0, 0] width 0 height 0
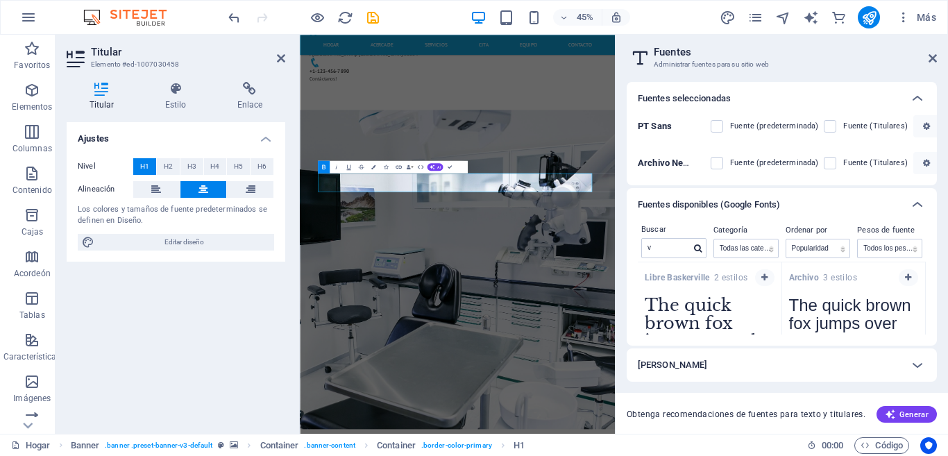
click at [831, 163] on label at bounding box center [829, 163] width 12 height 12
click at [0, 0] on Black "checkbox" at bounding box center [0, 0] width 0 height 0
click at [912, 58] on h2 "Fuentes" at bounding box center [794, 52] width 283 height 12
click at [920, 413] on font "Generar" at bounding box center [913, 414] width 29 height 9
click at [915, 416] on font "Generar" at bounding box center [913, 414] width 29 height 9
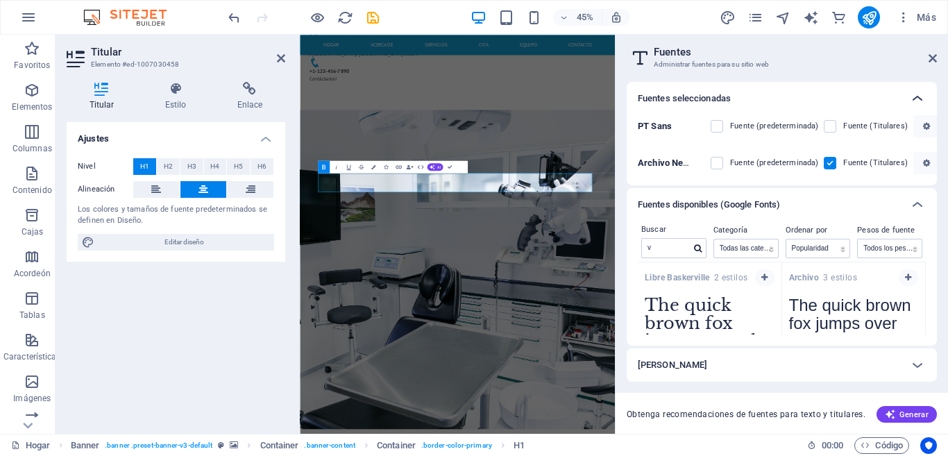
click at [914, 100] on icon at bounding box center [917, 98] width 17 height 17
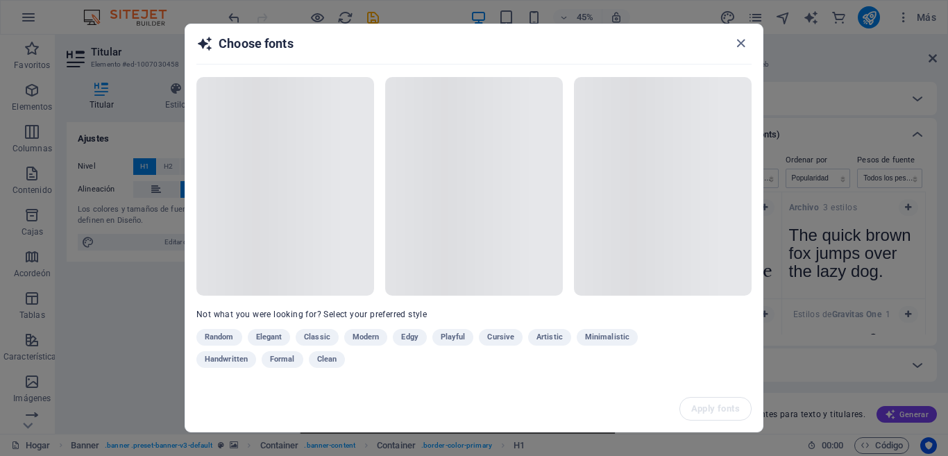
scroll to position [416, 0]
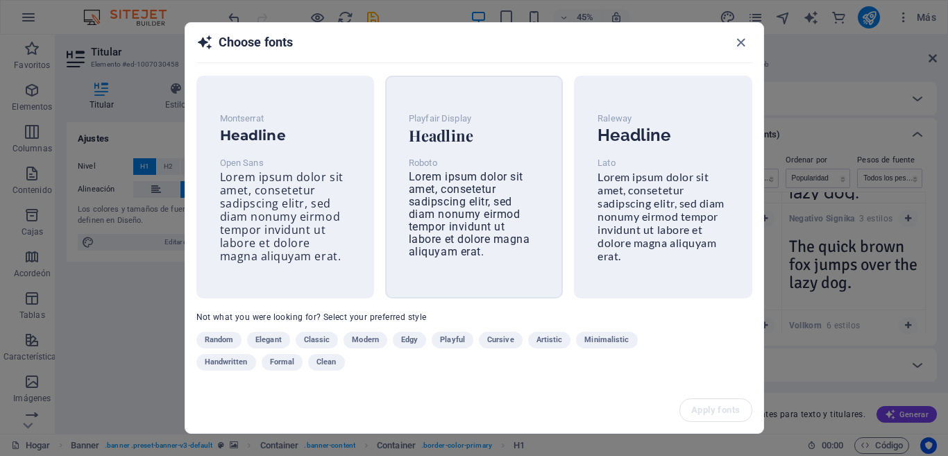
click at [436, 127] on h6 "Headline" at bounding box center [474, 135] width 130 height 17
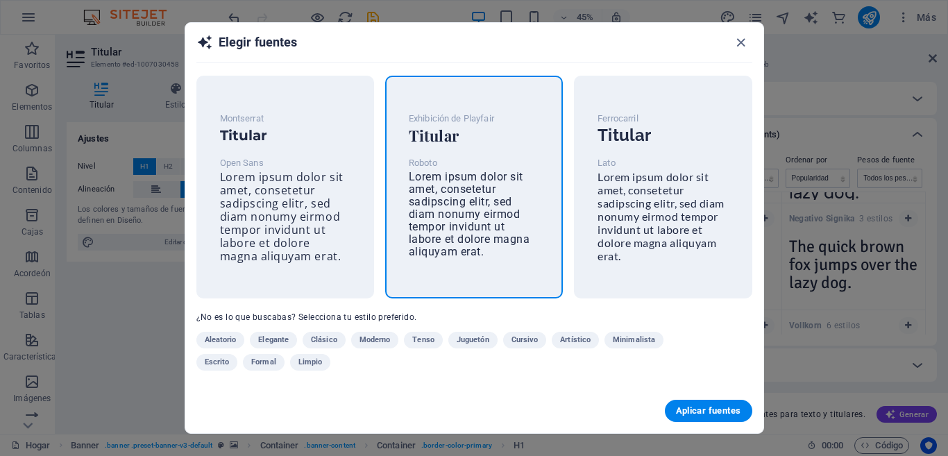
click at [693, 404] on button "Aplicar fuentes" at bounding box center [708, 411] width 87 height 22
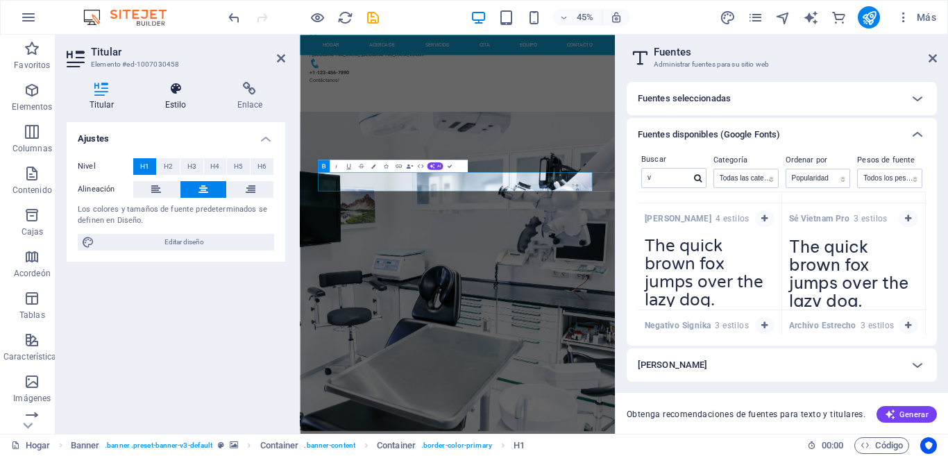
scroll to position [71, 0]
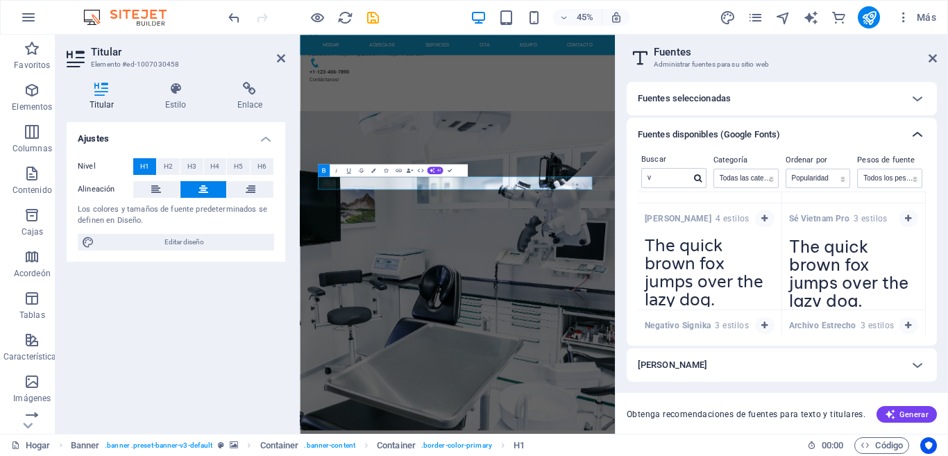
click at [915, 137] on icon at bounding box center [917, 134] width 17 height 17
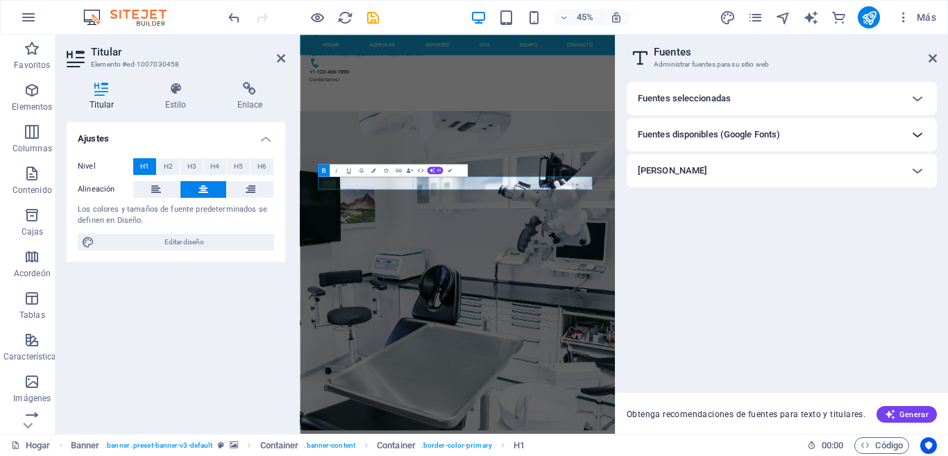
scroll to position [0, 0]
click at [161, 92] on icon at bounding box center [175, 89] width 67 height 14
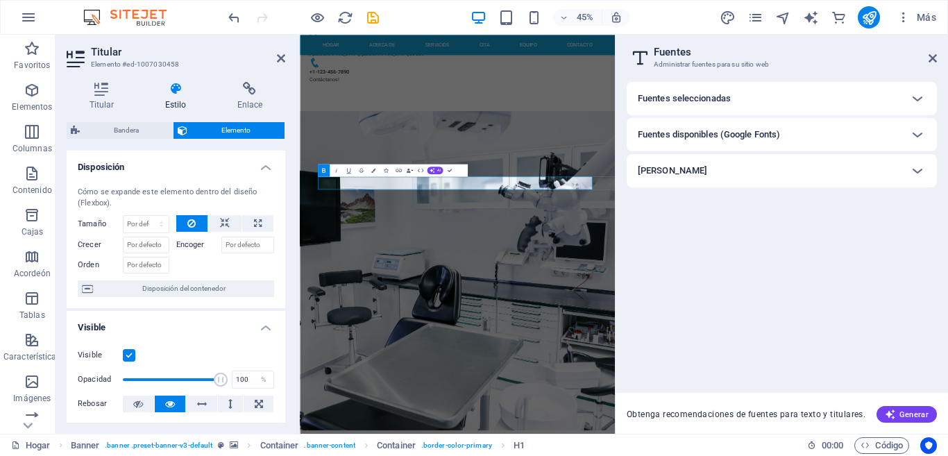
scroll to position [69, 0]
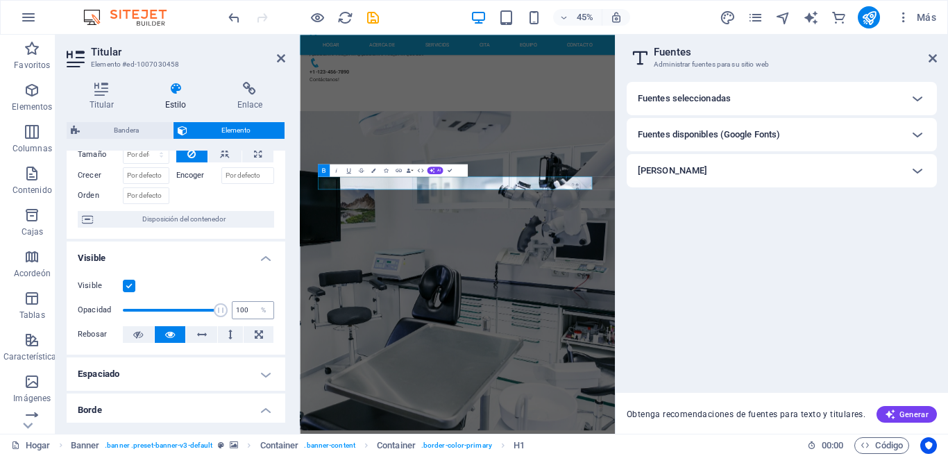
drag, startPoint x: 199, startPoint y: 316, endPoint x: 237, endPoint y: 313, distance: 37.6
click at [237, 313] on div "Opacidad 100 %" at bounding box center [176, 310] width 196 height 21
click at [153, 309] on span at bounding box center [172, 310] width 98 height 21
click at [221, 311] on span at bounding box center [172, 310] width 98 height 21
type input "100"
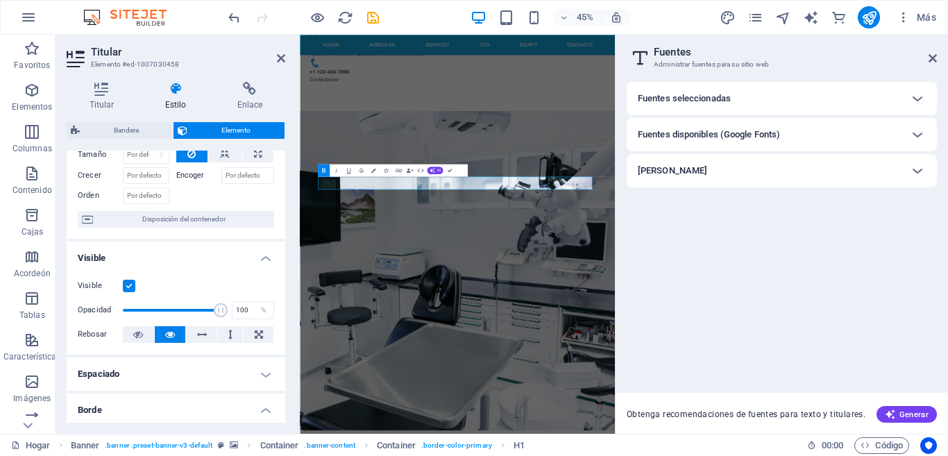
click at [237, 311] on div "Opacidad 100 %" at bounding box center [176, 310] width 196 height 21
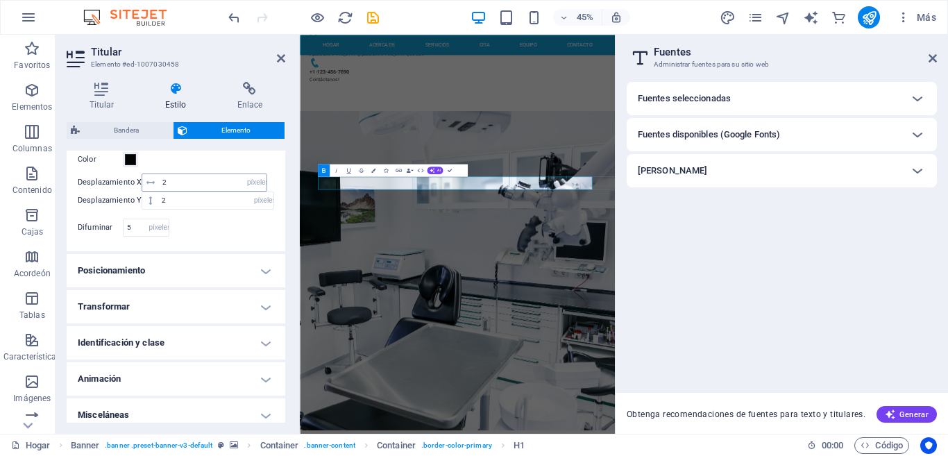
scroll to position [633, 0]
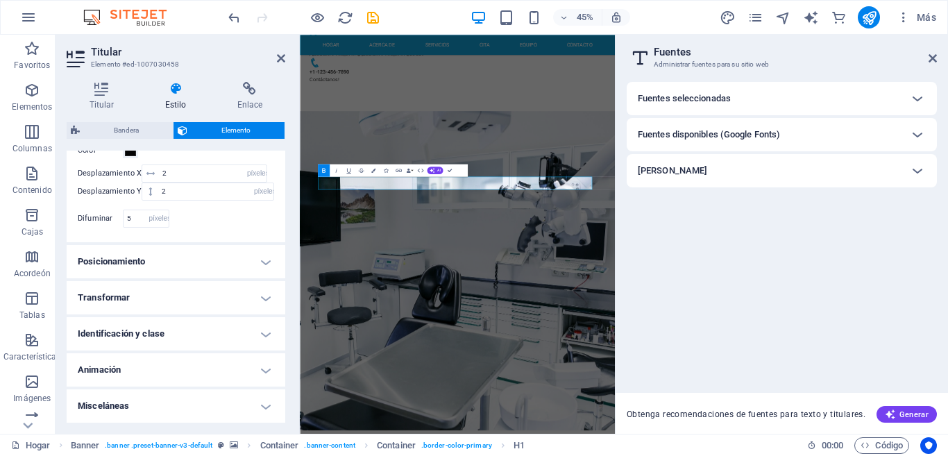
click at [225, 299] on h4 "Transformar" at bounding box center [176, 297] width 219 height 33
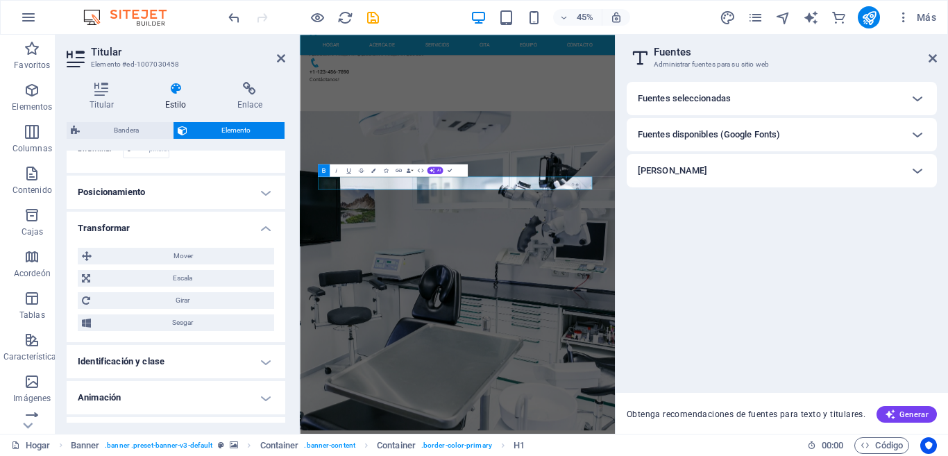
scroll to position [730, 0]
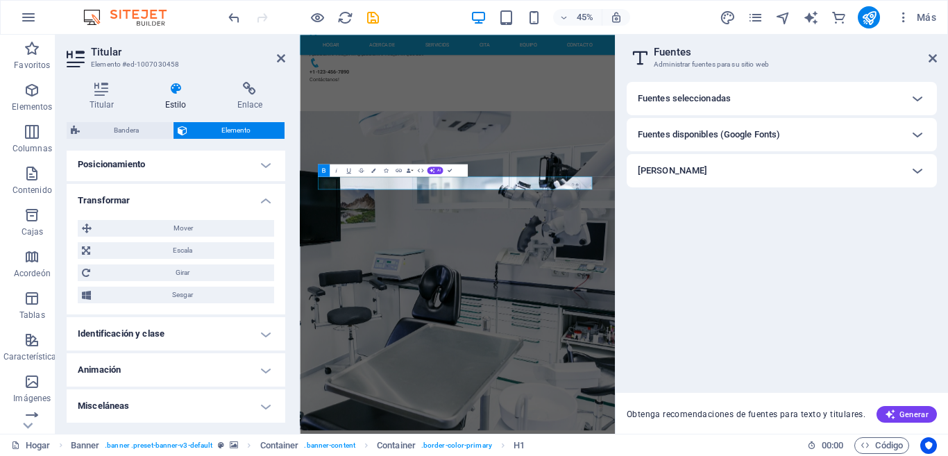
click at [266, 334] on h4 "Identificación y clase" at bounding box center [176, 333] width 219 height 33
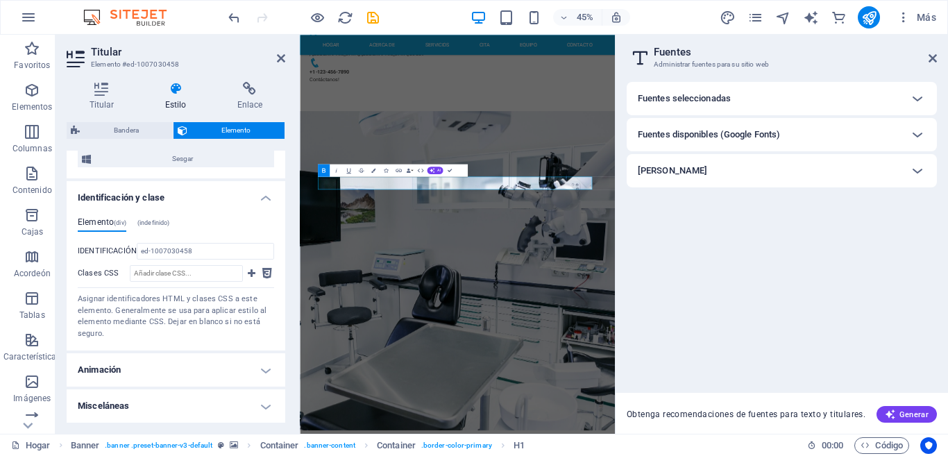
click at [261, 368] on h4 "Animación" at bounding box center [176, 369] width 219 height 33
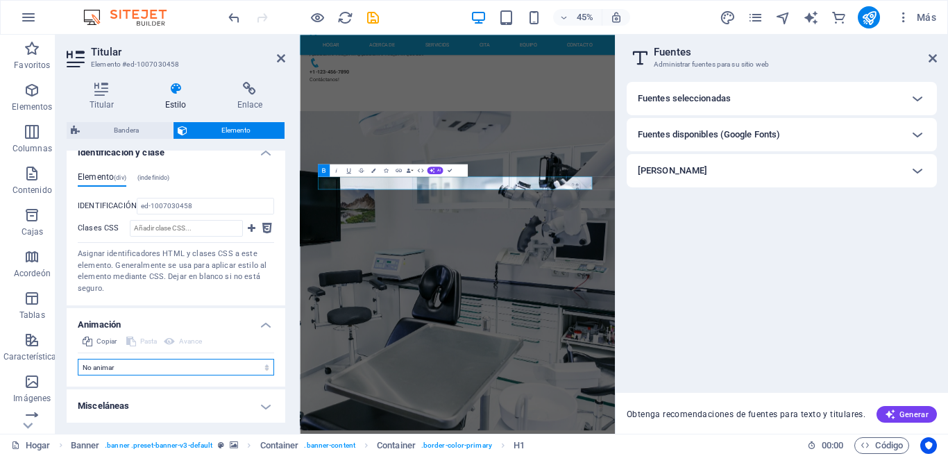
click at [261, 365] on select "No animar Mostrar / Ocultar Deslizarse hacia arriba/abajo Acercar/alejar Deslic…" at bounding box center [176, 367] width 196 height 17
select select "shrink"
click at [78, 375] on select "No animar Mostrar / Ocultar Deslizarse hacia arriba/abajo Acercar/alejar Deslic…" at bounding box center [176, 367] width 196 height 17
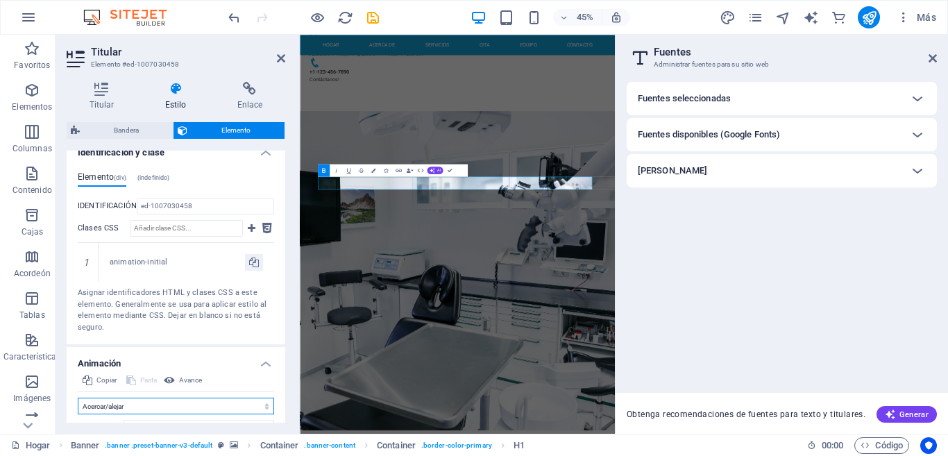
select select "scroll"
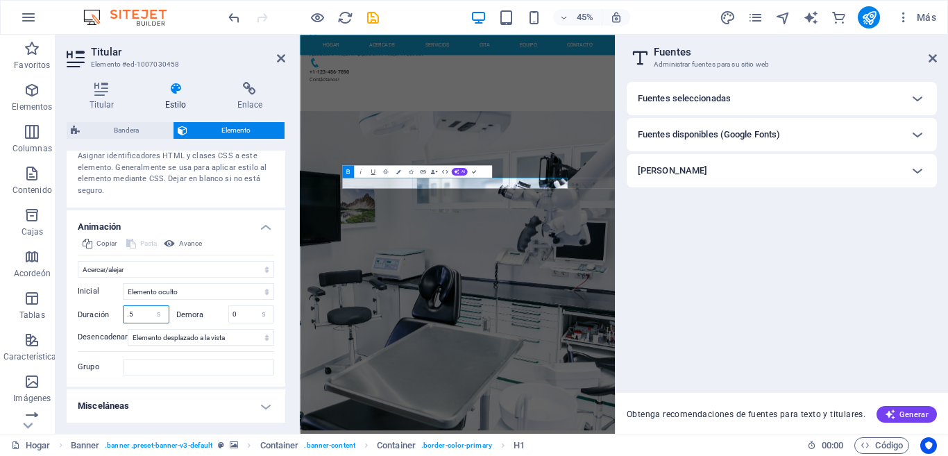
click at [105, 322] on div "Duración .5 s EM" at bounding box center [124, 314] width 92 height 18
click at [114, 318] on div "Duración 8 s EM" at bounding box center [124, 314] width 92 height 18
type input "6"
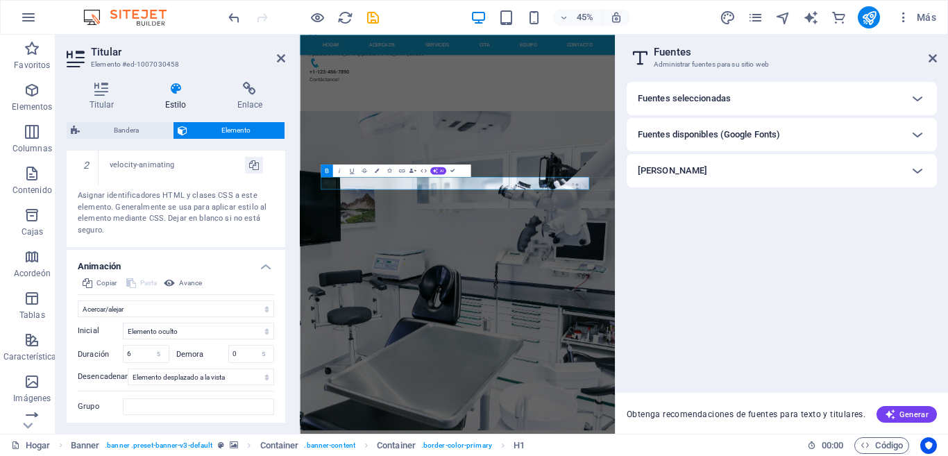
scroll to position [1088, 0]
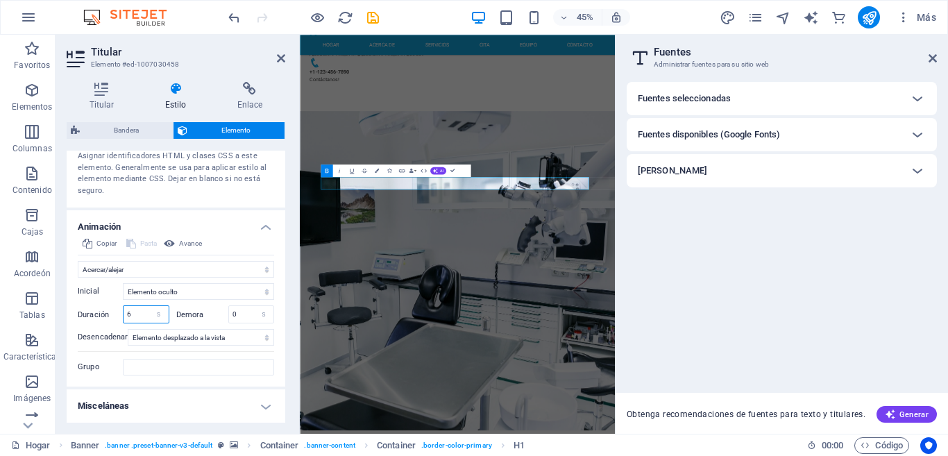
click at [141, 313] on input "6" at bounding box center [145, 314] width 45 height 17
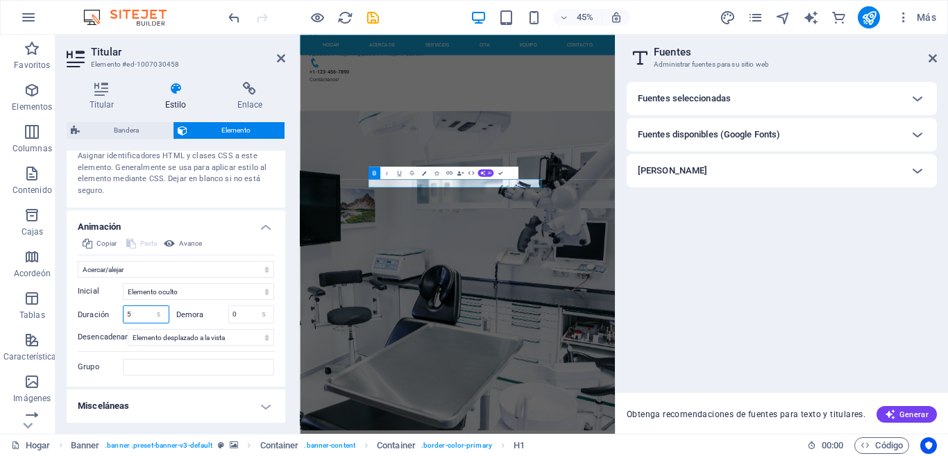
drag, startPoint x: 141, startPoint y: 313, endPoint x: 110, endPoint y: 325, distance: 33.4
click at [110, 325] on div "Inicial Elemento oculto Elemento mostrado Duración 5 s [PERSON_NAME] 0 s [PERSO…" at bounding box center [176, 326] width 196 height 98
type input "3"
click at [132, 310] on input "3" at bounding box center [145, 314] width 45 height 17
type input "2"
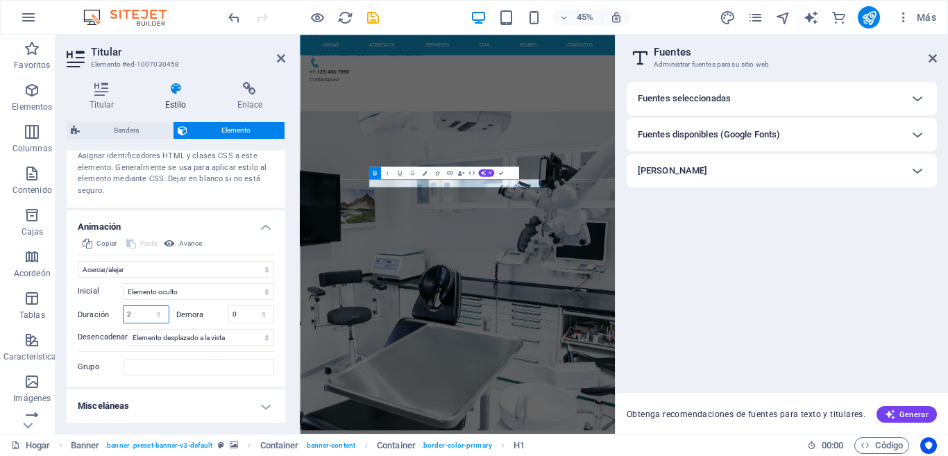
click at [132, 310] on input "2" at bounding box center [145, 314] width 45 height 17
type input "1"
click at [266, 400] on h4 "Misceláneas" at bounding box center [176, 405] width 219 height 33
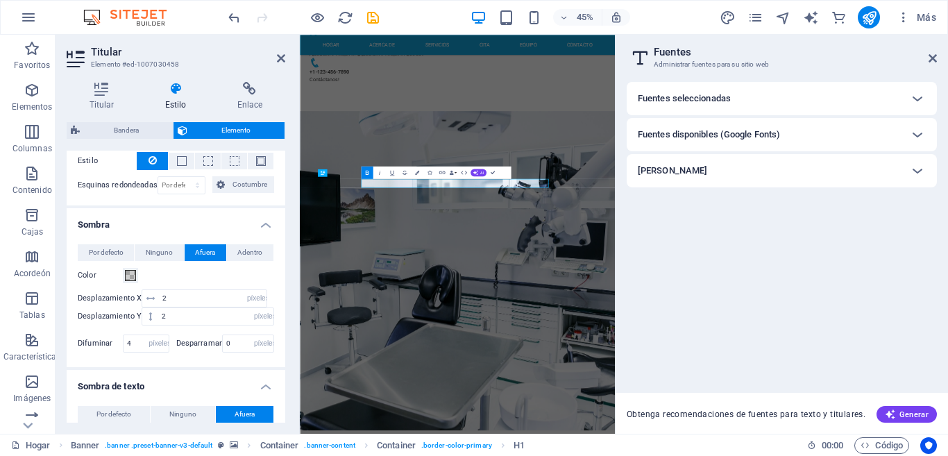
scroll to position [486, 0]
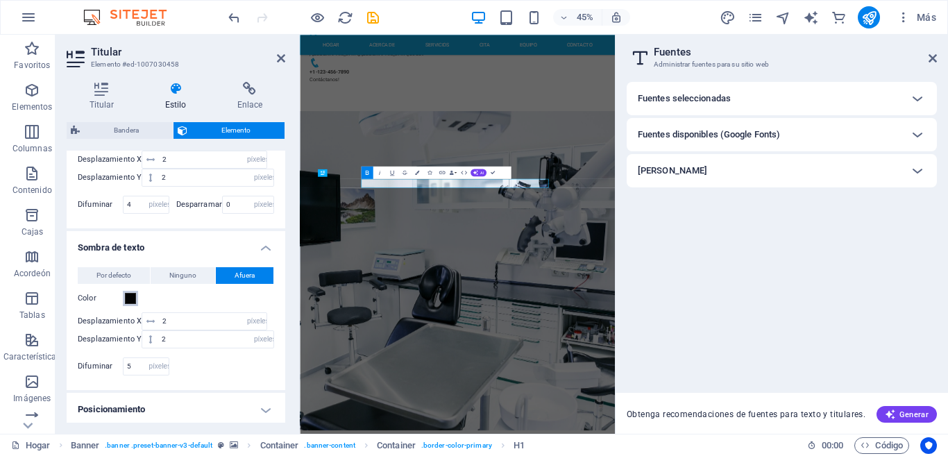
click at [131, 297] on span at bounding box center [130, 298] width 11 height 11
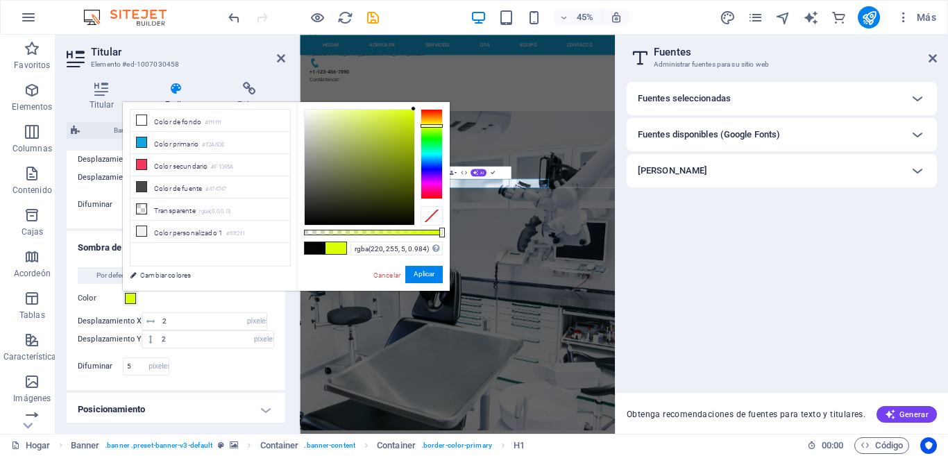
drag, startPoint x: 411, startPoint y: 108, endPoint x: 430, endPoint y: 66, distance: 45.6
click at [430, 66] on body "Texto original Valora esta traducción Tu opinión servirá para ayudar a mejorar …" at bounding box center [474, 228] width 948 height 456
type input "rgba(219, 255, 0, 0.984)"
click at [332, 251] on span at bounding box center [335, 248] width 21 height 12
click at [423, 277] on font "Aplicar" at bounding box center [423, 275] width 21 height 8
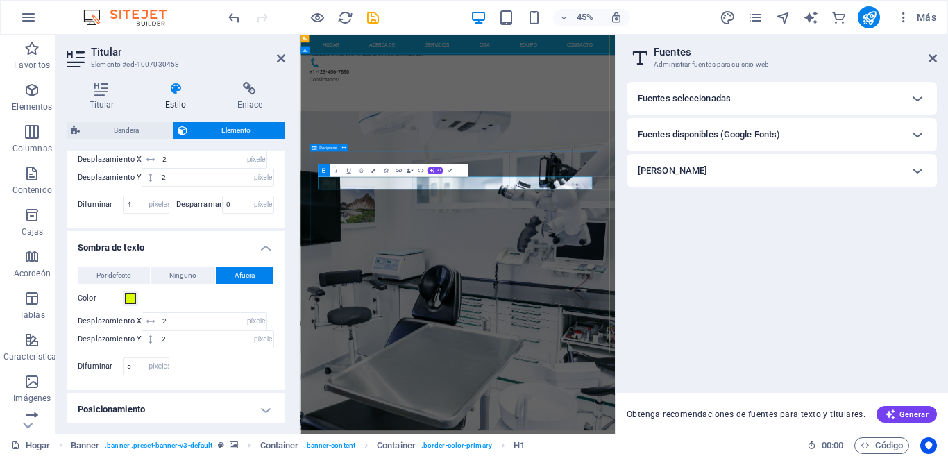
click at [659, 264] on div "[PERSON_NAME] seleccionadas Roboto Font (Default) Font (Headlines) Playfair Dis…" at bounding box center [781, 232] width 310 height 300
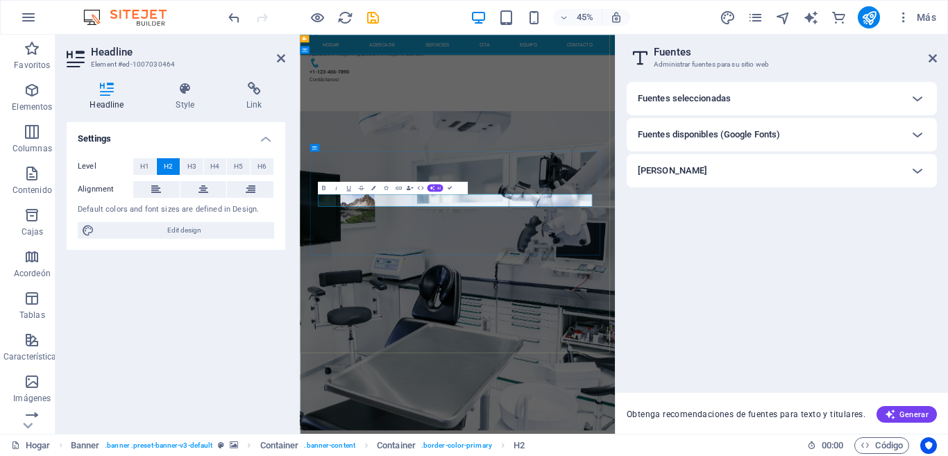
click at [233, 172] on button "H5" at bounding box center [238, 166] width 23 height 17
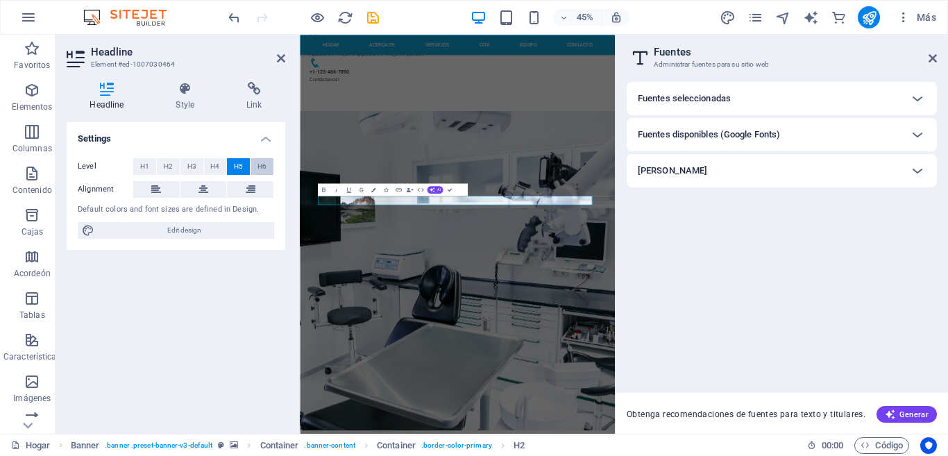
click at [253, 172] on button "H6" at bounding box center [261, 166] width 23 height 17
click at [234, 169] on span "H5" at bounding box center [238, 166] width 9 height 17
click at [212, 164] on span "H4" at bounding box center [214, 166] width 9 height 17
click at [182, 166] on button "H3" at bounding box center [191, 166] width 23 height 17
click at [213, 163] on span "H4" at bounding box center [214, 166] width 9 height 17
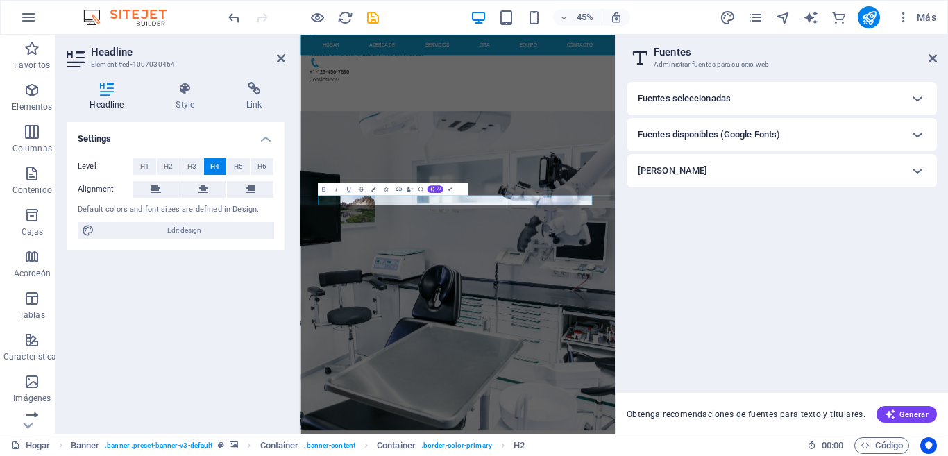
click at [217, 267] on div "Settings Level H1 H2 H3 H4 H5 H6 Alignment Default colors and font sizes are de…" at bounding box center [176, 272] width 219 height 300
click at [194, 194] on button at bounding box center [203, 189] width 46 height 17
click at [182, 95] on icon at bounding box center [185, 89] width 65 height 14
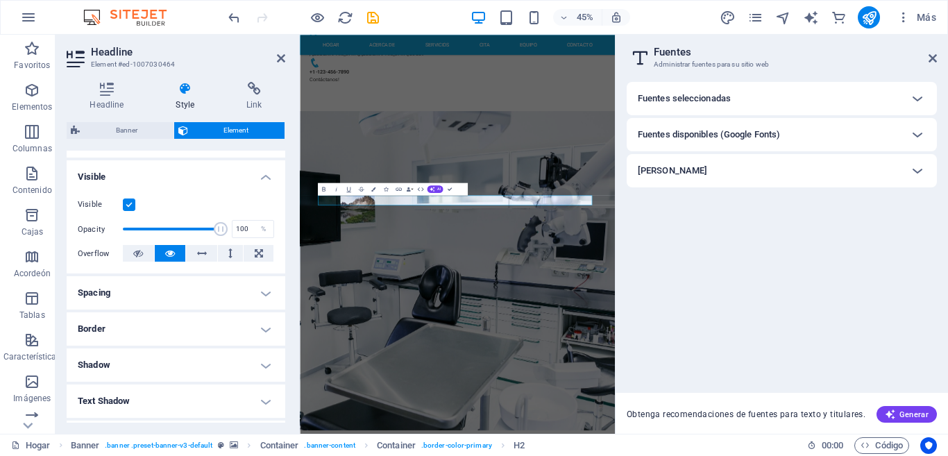
scroll to position [277, 0]
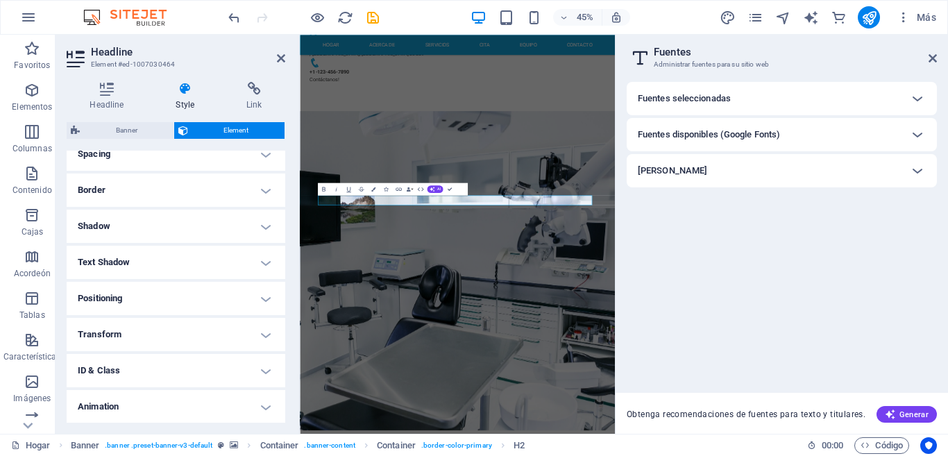
click at [244, 257] on h4 "Text Shadow" at bounding box center [176, 262] width 219 height 33
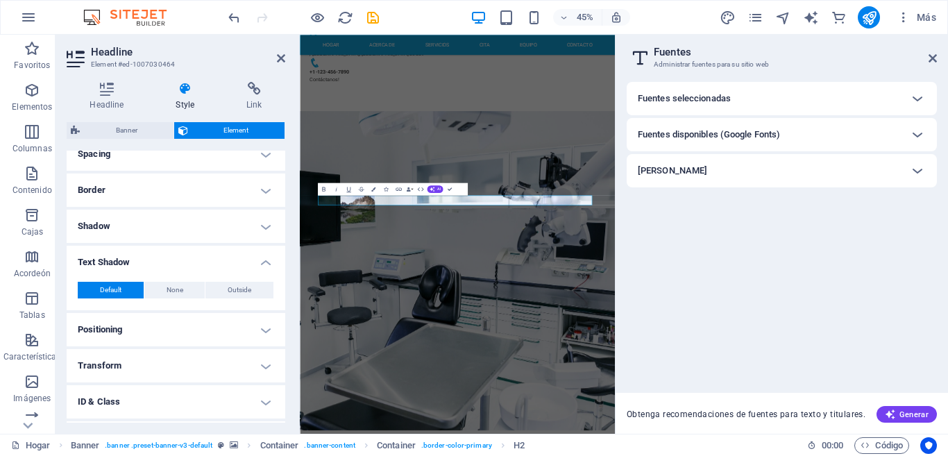
scroll to position [345, 0]
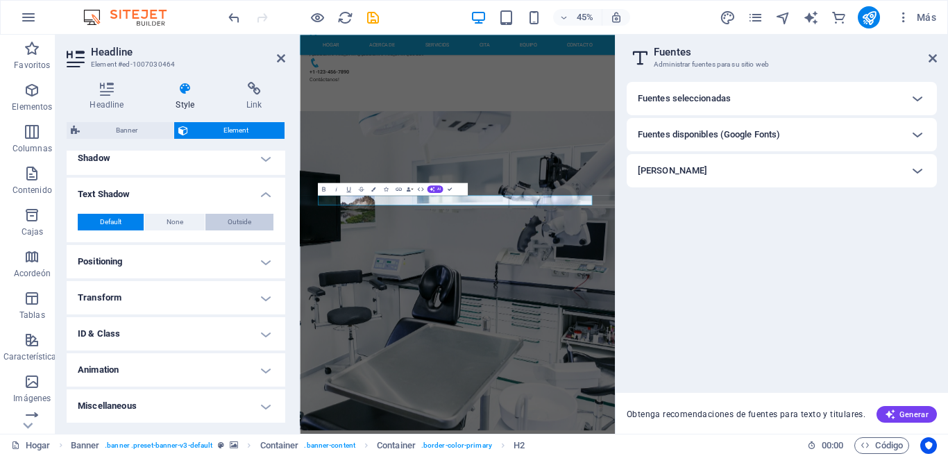
click at [223, 221] on button "Outside" at bounding box center [239, 222] width 68 height 17
type input "rgba(0, 0, 0, 0.2)"
type input "2"
type input "4"
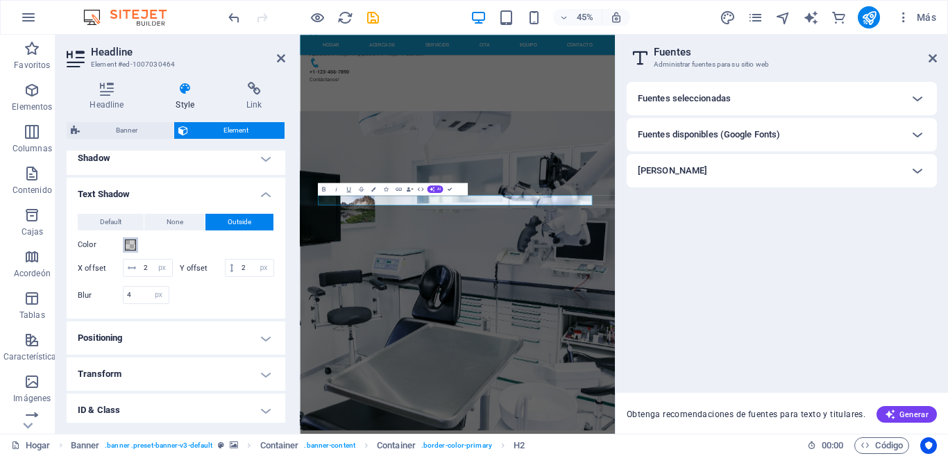
click at [126, 241] on span at bounding box center [130, 244] width 11 height 11
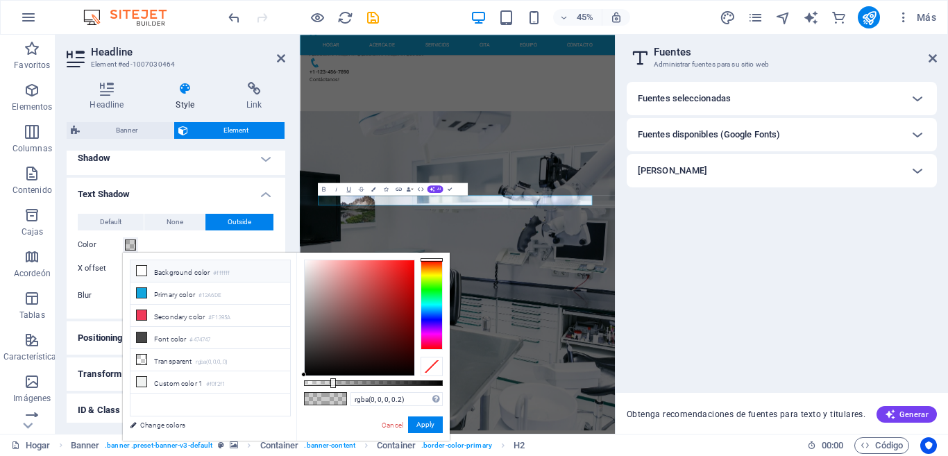
click at [147, 272] on li "Background color #ffffff" at bounding box center [210, 271] width 160 height 22
type input "#ffffff"
click at [143, 273] on icon at bounding box center [142, 271] width 10 height 10
click at [341, 402] on span at bounding box center [335, 399] width 21 height 12
click at [418, 419] on button "Apply" at bounding box center [425, 424] width 35 height 17
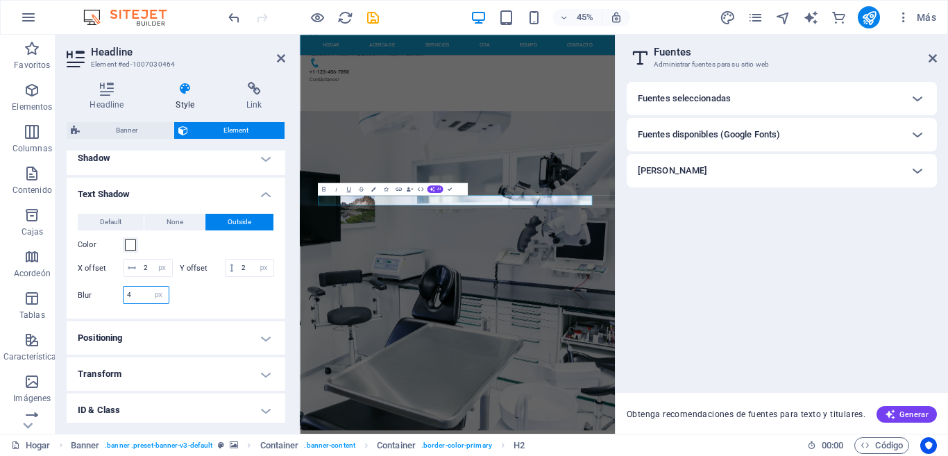
click at [102, 304] on div "Blur 4 px rem % vh vw" at bounding box center [124, 295] width 92 height 18
type input "6"
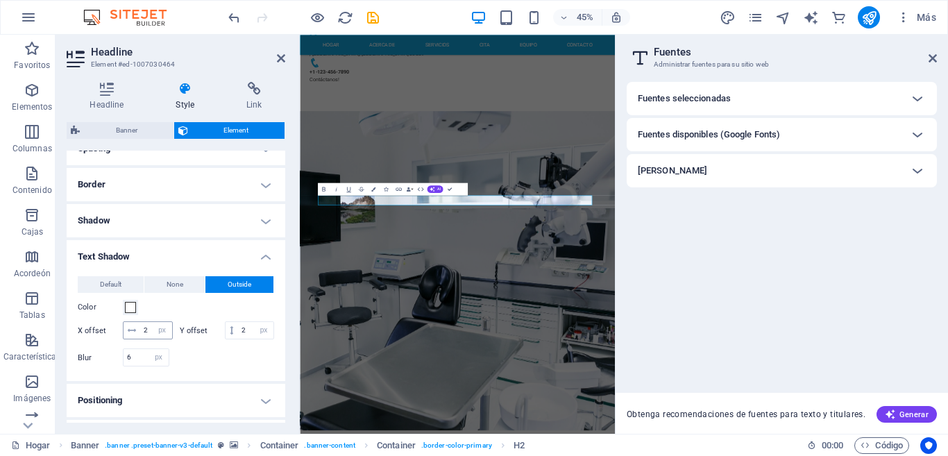
scroll to position [0, 0]
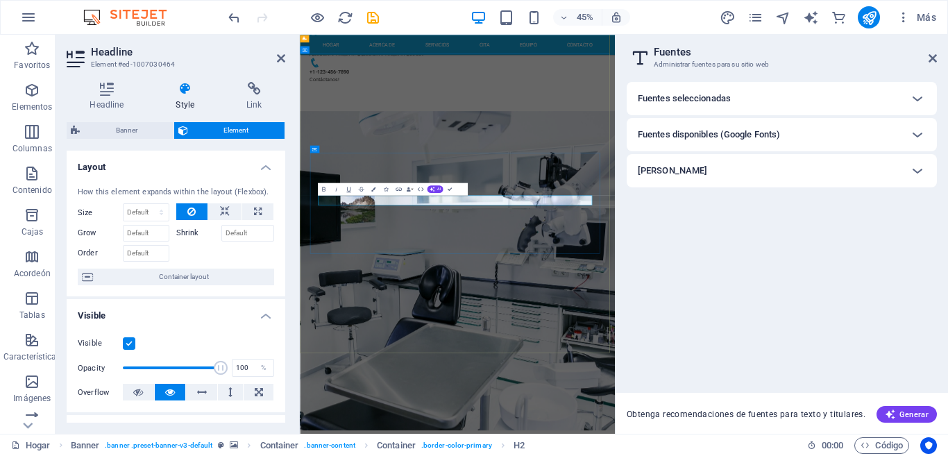
drag, startPoint x: 859, startPoint y: 407, endPoint x: 422, endPoint y: 404, distance: 436.4
click at [324, 186] on icon "button" at bounding box center [324, 189] width 8 height 8
click at [373, 189] on icon "button" at bounding box center [373, 189] width 4 height 4
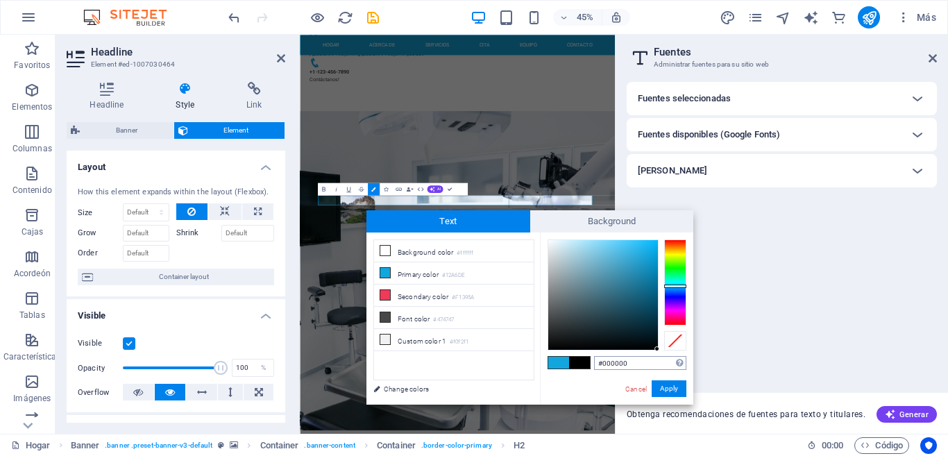
drag, startPoint x: 647, startPoint y: 336, endPoint x: 666, endPoint y: 359, distance: 30.0
click at [666, 359] on div "#000000 Supported formats #0852ed rgb(8, 82, 237) rgba(8, 82, 237, 90%) hsv(221…" at bounding box center [616, 418] width 153 height 373
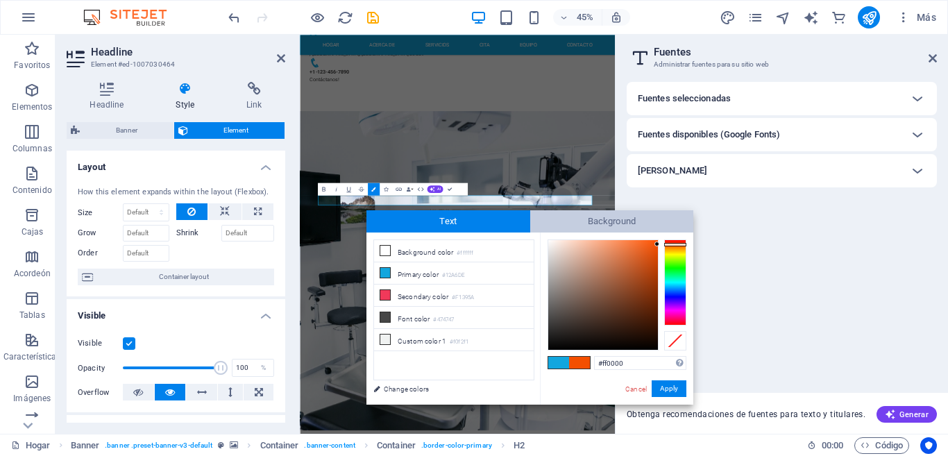
drag, startPoint x: 676, startPoint y: 244, endPoint x: 676, endPoint y: 229, distance: 15.3
click at [676, 229] on div "Text Background less Background color #ffffff Primary color #12A6DE Secondary c…" at bounding box center [529, 307] width 327 height 194
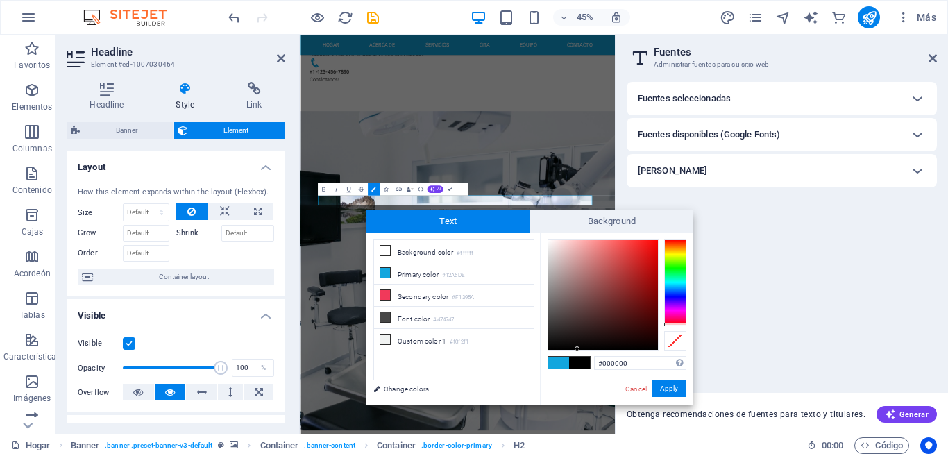
click at [577, 361] on span at bounding box center [579, 363] width 21 height 12
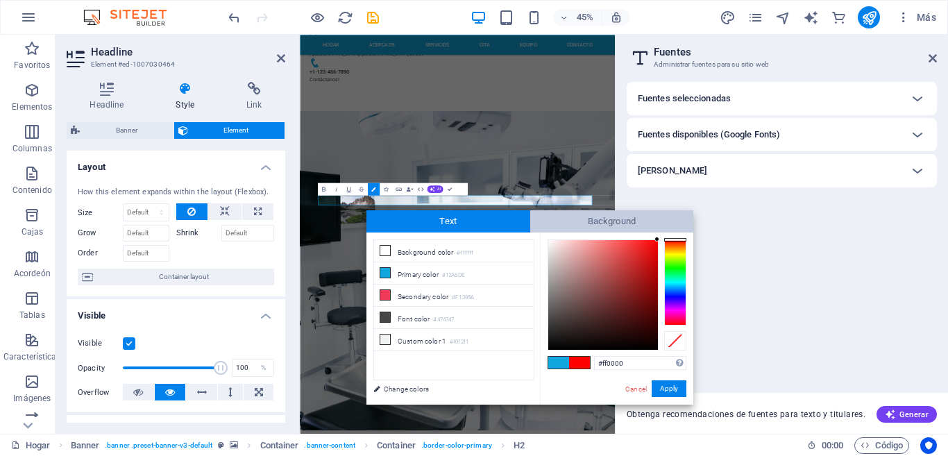
drag, startPoint x: 669, startPoint y: 249, endPoint x: 669, endPoint y: 223, distance: 25.7
click at [669, 223] on div "Text Background less Background color #ffffff Primary color #12A6DE Secondary c…" at bounding box center [529, 307] width 327 height 194
click at [660, 240] on div at bounding box center [616, 294] width 139 height 111
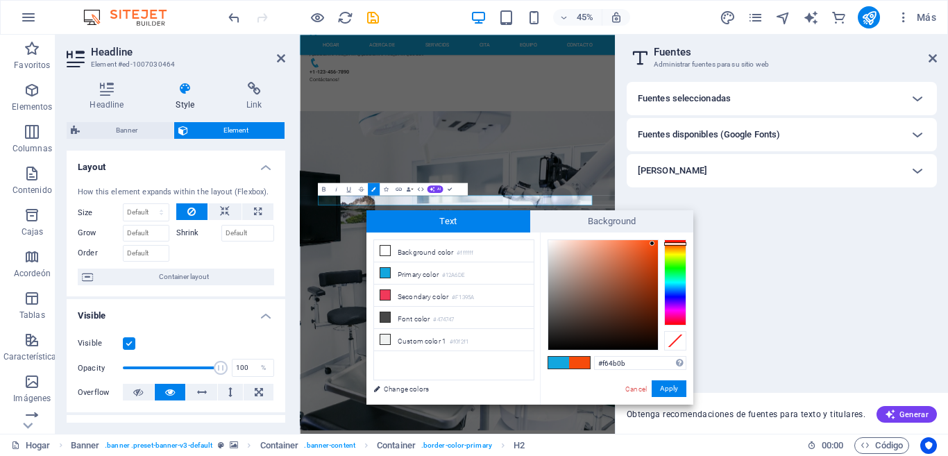
click at [652, 243] on div at bounding box center [651, 243] width 5 height 5
click at [661, 232] on div "#ff4500 Supported formats #0852ed rgb(8, 82, 237) rgba(8, 82, 237, 90%) hsv(221…" at bounding box center [616, 418] width 153 height 373
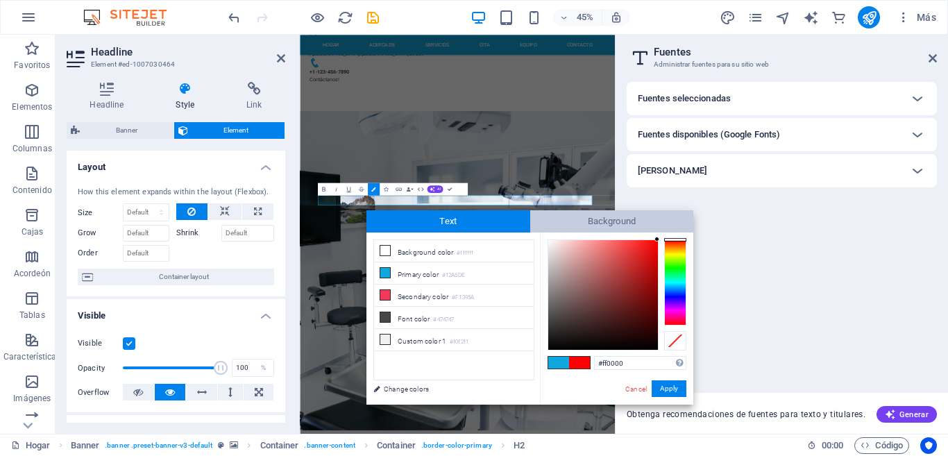
drag, startPoint x: 676, startPoint y: 244, endPoint x: 675, endPoint y: 230, distance: 14.6
click at [675, 230] on div "Text Background less Background color #ffffff Primary color #12A6DE Secondary c…" at bounding box center [529, 307] width 327 height 194
click at [658, 239] on div at bounding box center [656, 239] width 5 height 5
click at [570, 362] on span at bounding box center [579, 363] width 21 height 12
click at [581, 367] on span at bounding box center [579, 363] width 21 height 12
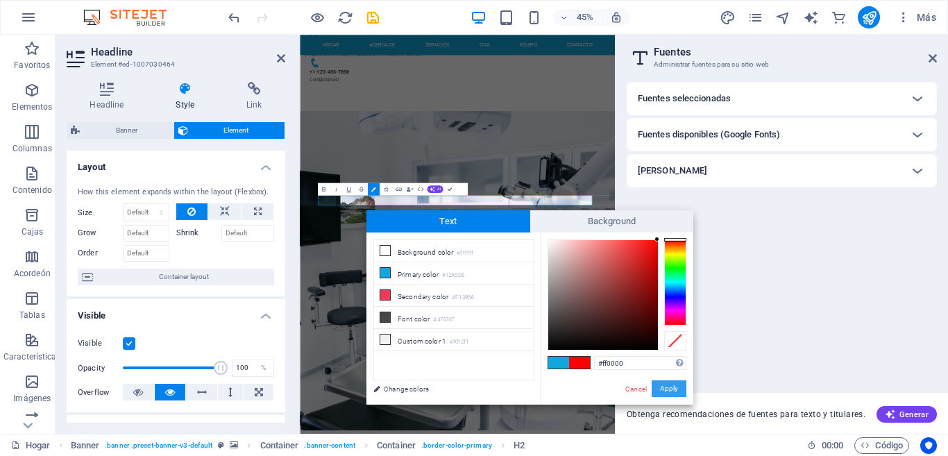
click at [669, 384] on button "Apply" at bounding box center [668, 388] width 35 height 17
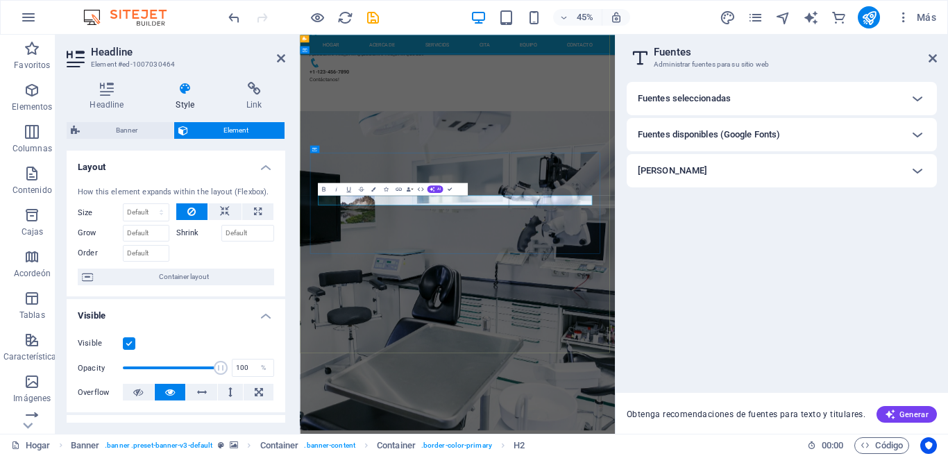
drag, startPoint x: 865, startPoint y: 398, endPoint x: 412, endPoint y: 418, distance: 453.5
click at [372, 191] on icon "button" at bounding box center [373, 189] width 4 height 4
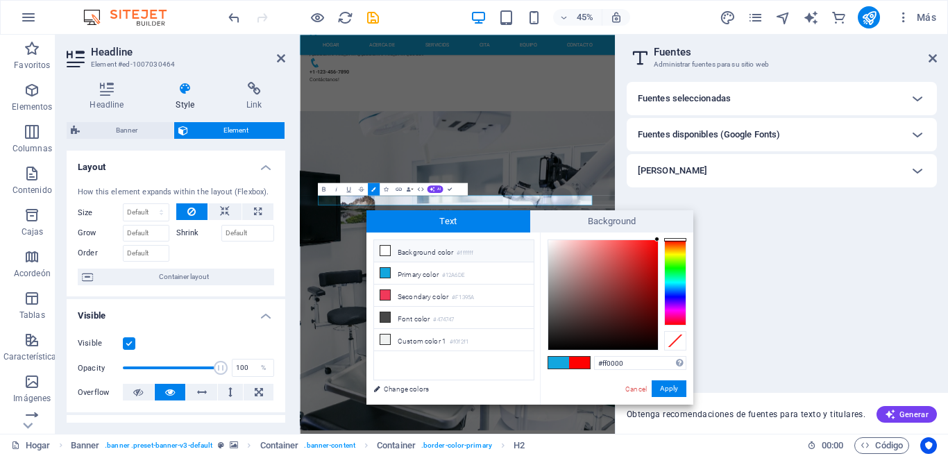
click at [398, 249] on li "Background color #ffffff" at bounding box center [454, 251] width 160 height 22
click at [402, 315] on li "Font color #474747" at bounding box center [454, 318] width 160 height 22
type input "#474747"
click at [667, 375] on div "#474747 Supported formats #0852ed rgb(8, 82, 237) rgba(8, 82, 237, 90%) hsv(221…" at bounding box center [616, 418] width 153 height 373
click at [669, 383] on button "Apply" at bounding box center [668, 388] width 35 height 17
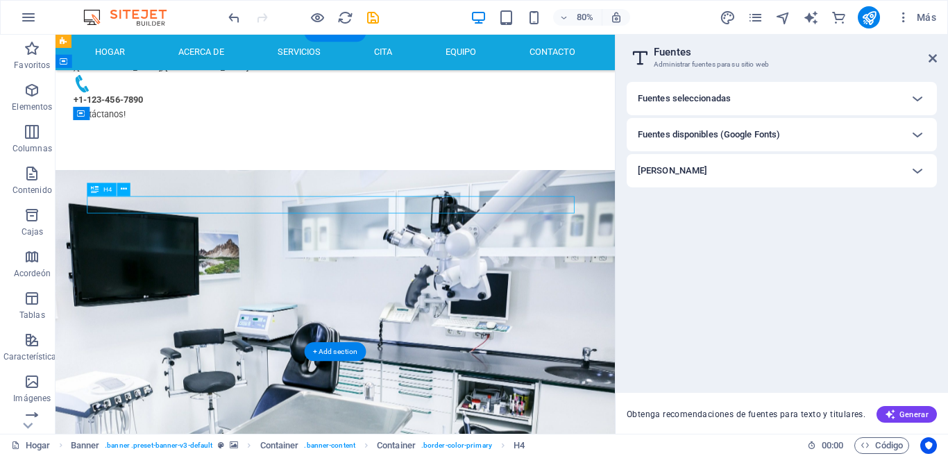
select select "px"
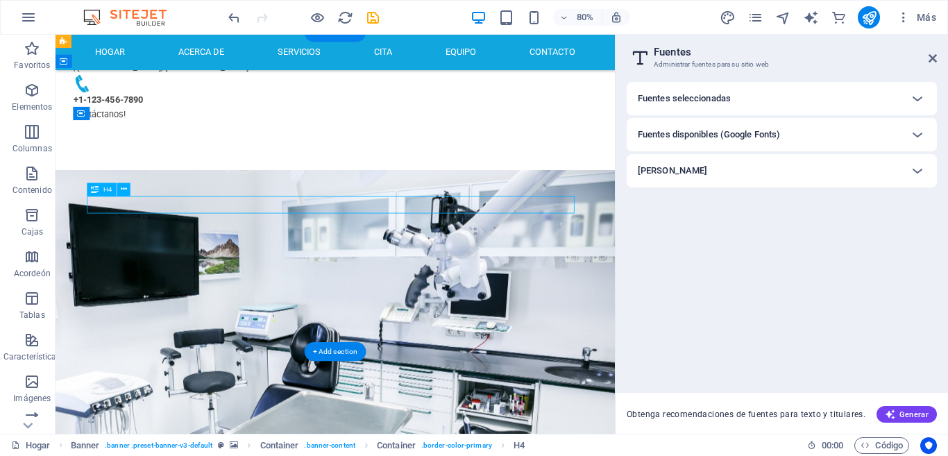
select select "px"
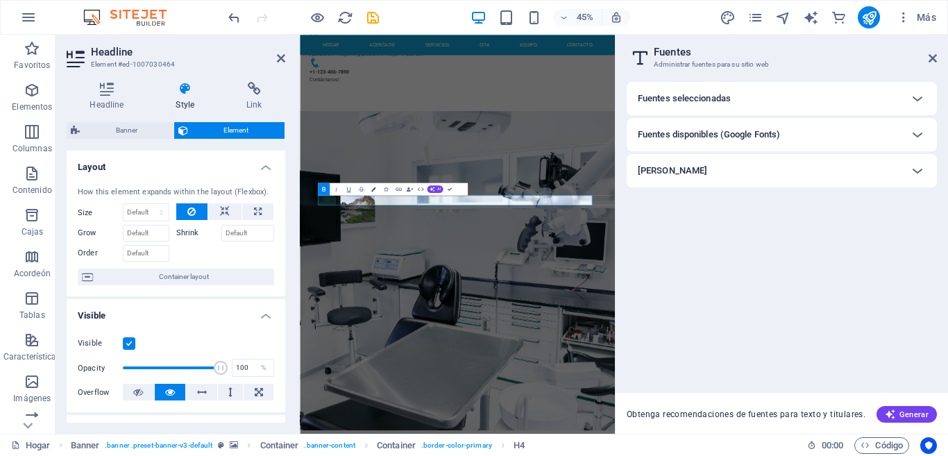
click at [373, 190] on icon "button" at bounding box center [373, 189] width 4 height 4
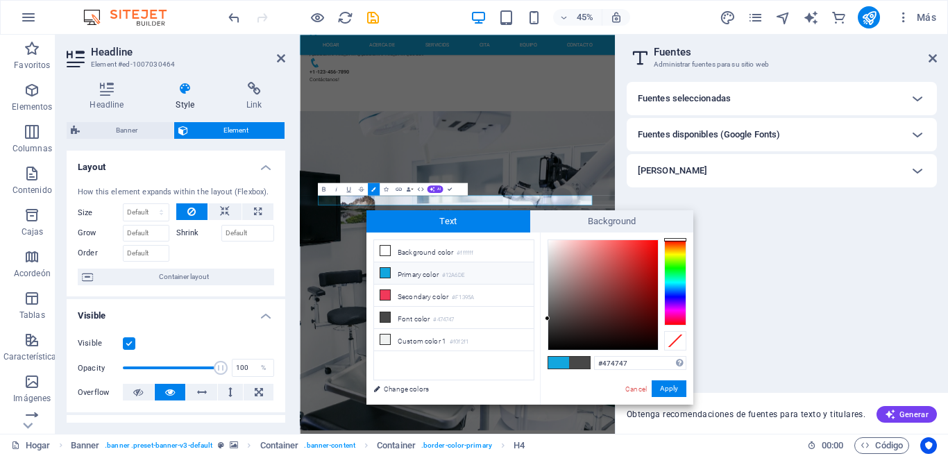
type input "#000000"
drag, startPoint x: 548, startPoint y: 317, endPoint x: 549, endPoint y: 356, distance: 38.9
click at [549, 358] on div "#000000 Supported formats #0852ed rgb(8, 82, 237) rgba(8, 82, 237, 90%) hsv(221…" at bounding box center [616, 418] width 153 height 373
click at [682, 395] on button "Apply" at bounding box center [668, 388] width 35 height 17
click at [680, 395] on div "Obtenga recomendaciones [PERSON_NAME] para texto y titulares. Generar" at bounding box center [781, 413] width 332 height 41
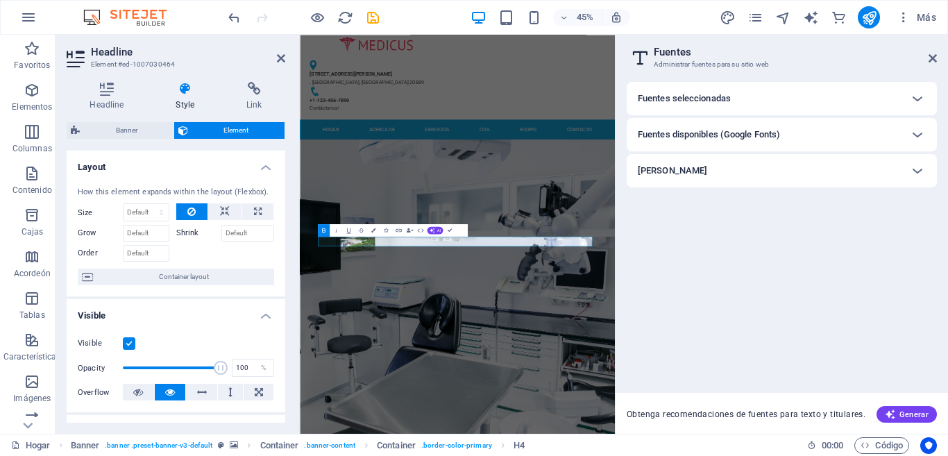
scroll to position [2, 0]
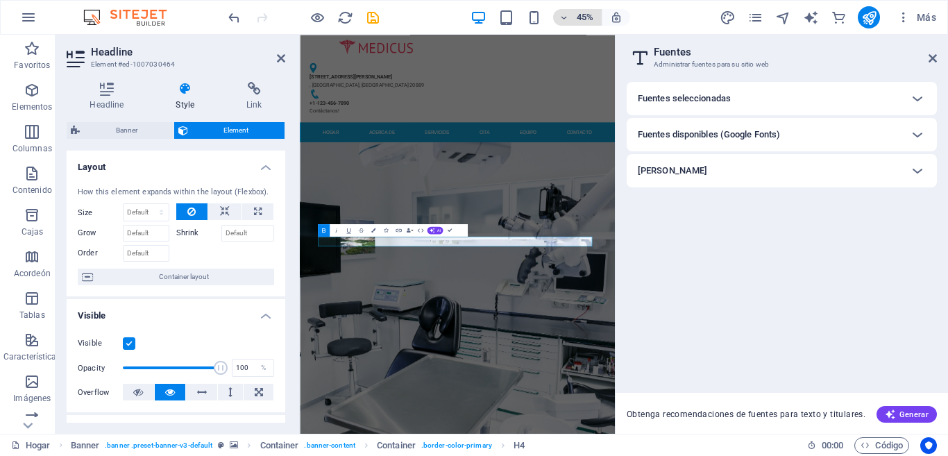
click at [590, 11] on h6 "45%" at bounding box center [585, 17] width 22 height 17
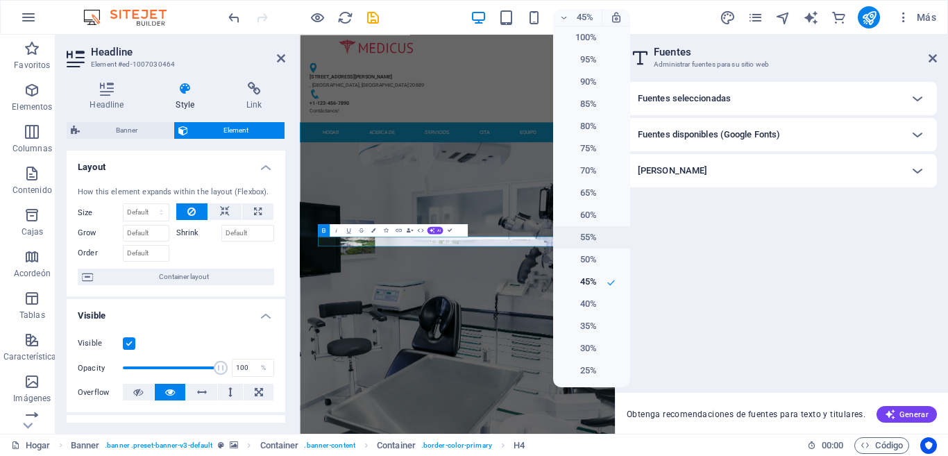
click at [592, 235] on h6 "55%" at bounding box center [578, 237] width 35 height 17
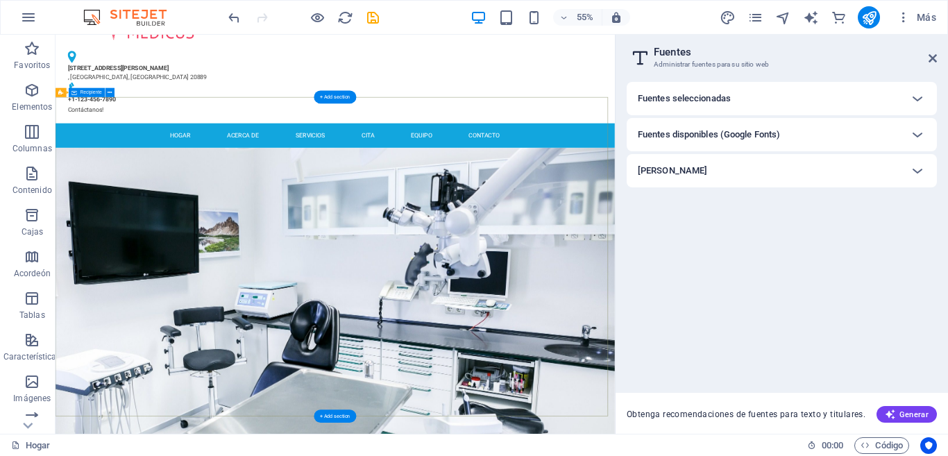
scroll to position [0, 0]
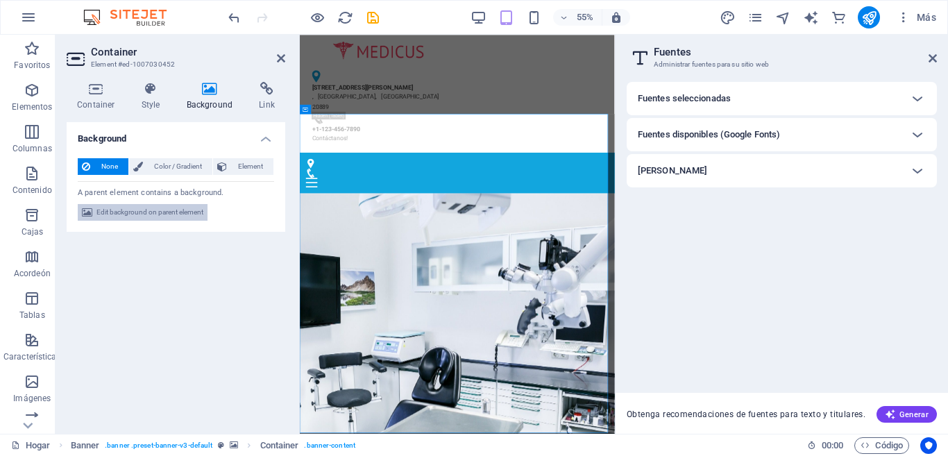
click at [151, 207] on span "Edit background on parent element" at bounding box center [149, 212] width 107 height 17
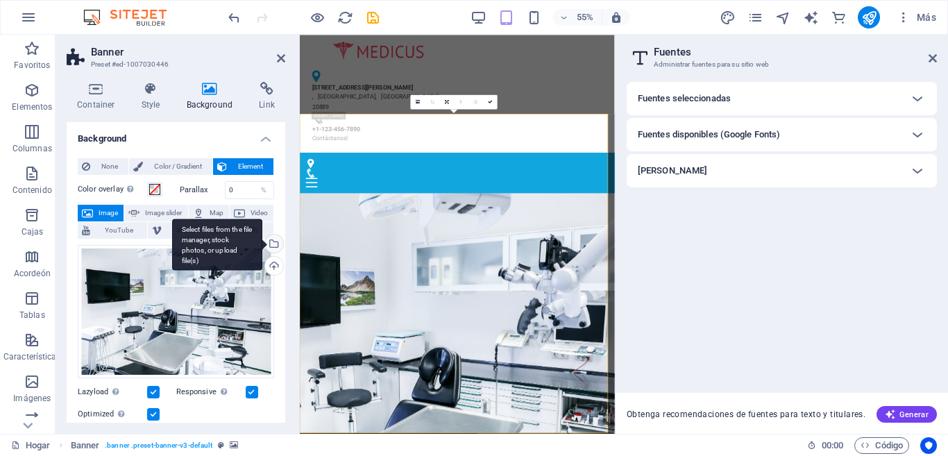
click at [274, 241] on div "Select files from the file manager, stock photos, or upload file(s)" at bounding box center [272, 244] width 21 height 21
